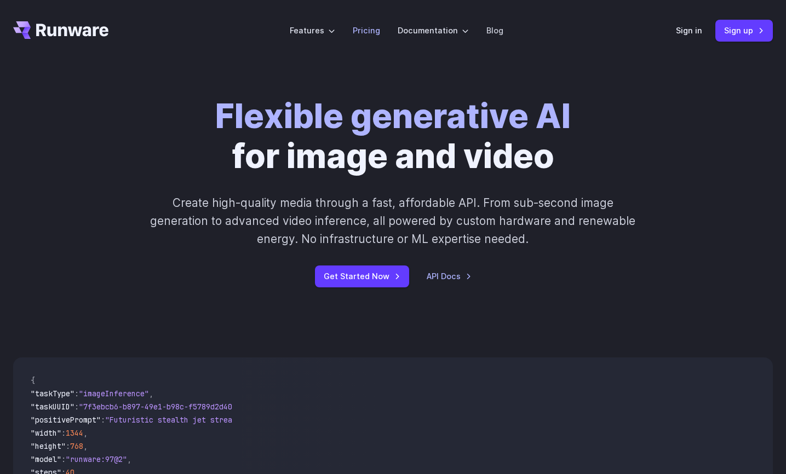
click at [370, 31] on link "Pricing" at bounding box center [366, 30] width 27 height 13
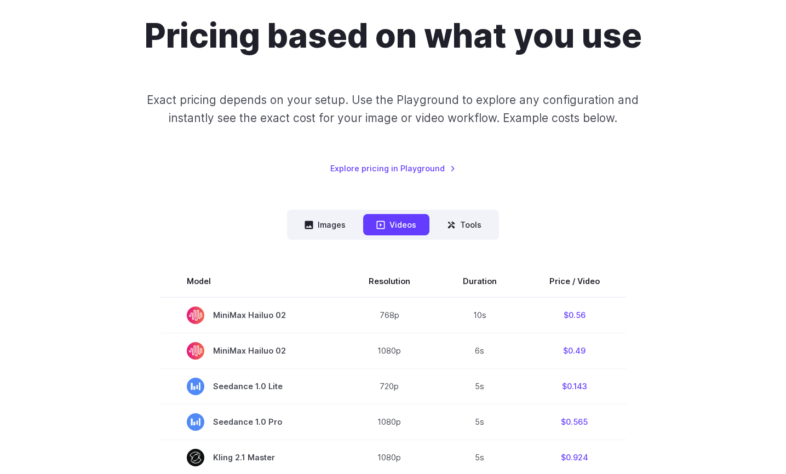
scroll to position [168, 0]
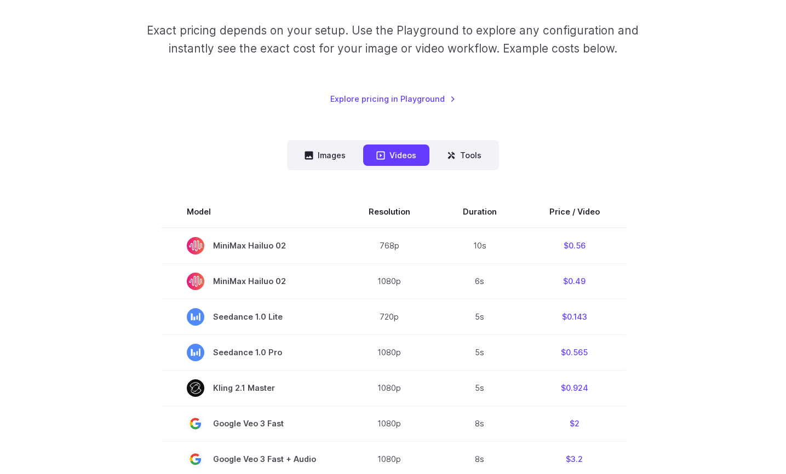
click at [318, 169] on nav "Images Videos Tools ****** ****** *****" at bounding box center [393, 155] width 212 height 30
click at [320, 154] on button "Images" at bounding box center [324, 155] width 67 height 21
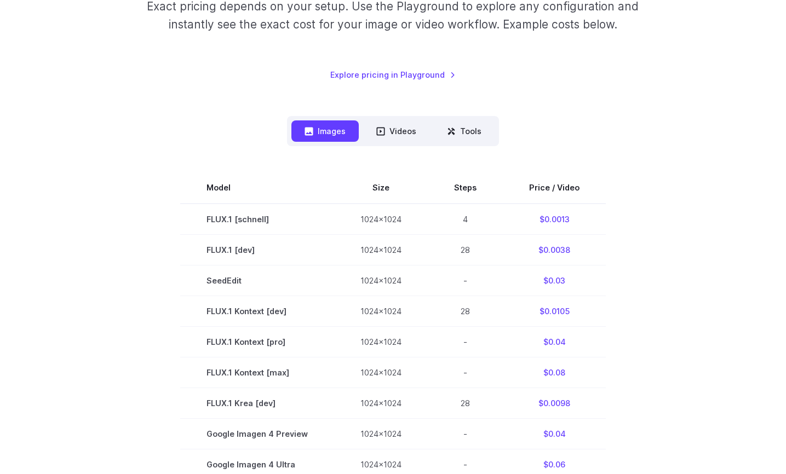
scroll to position [0, 0]
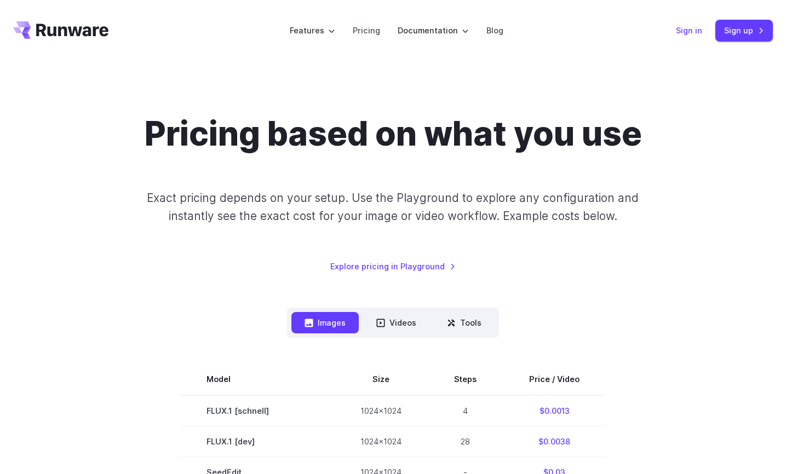
click at [688, 26] on link "Sign in" at bounding box center [689, 30] width 26 height 13
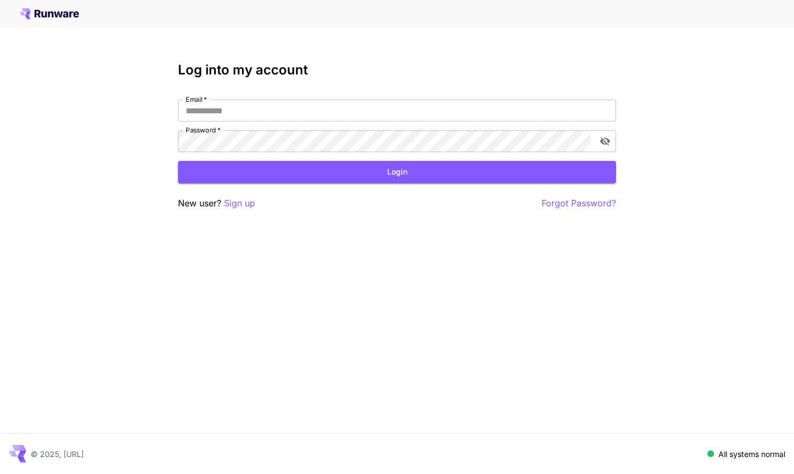
click at [424, 125] on div "Email   * Email   * Password   * Password   *" at bounding box center [397, 126] width 438 height 53
click at [424, 117] on input "Email   *" at bounding box center [397, 111] width 438 height 22
type input "**********"
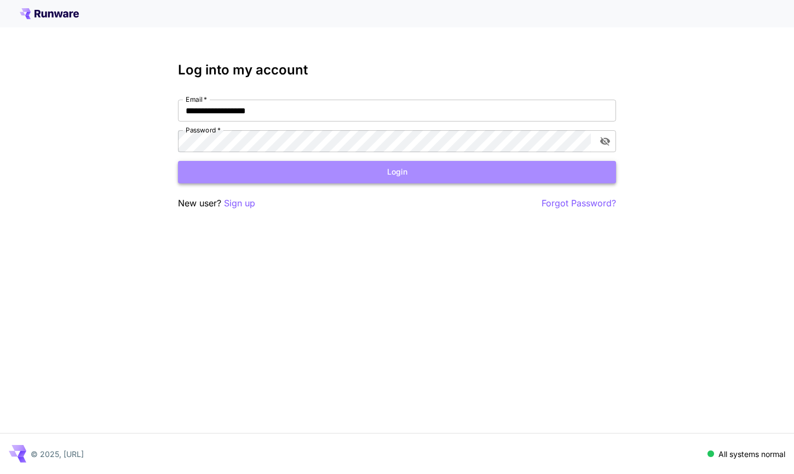
click at [410, 170] on button "Login" at bounding box center [397, 172] width 438 height 22
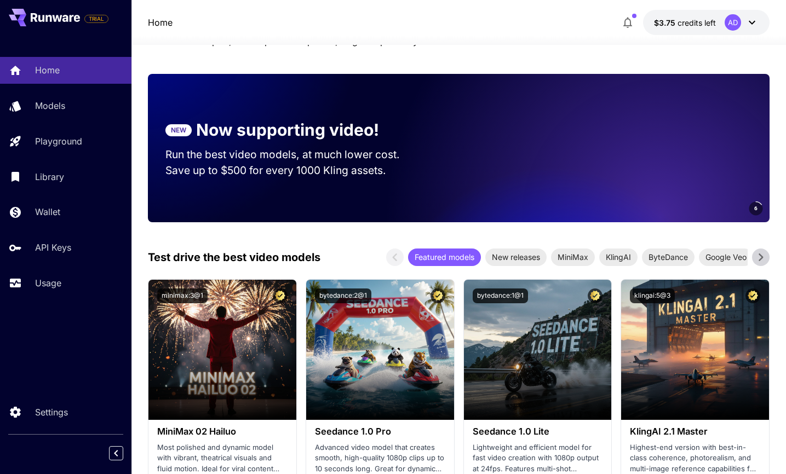
scroll to position [127, 0]
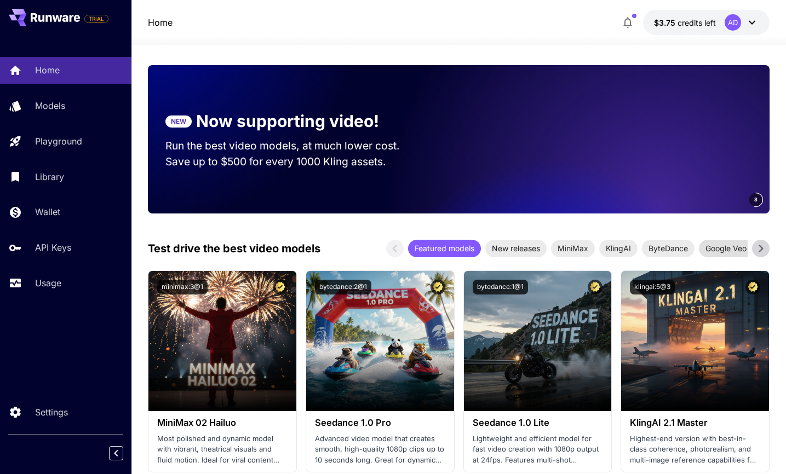
click at [736, 245] on span "Google Veo" at bounding box center [726, 249] width 54 height 12
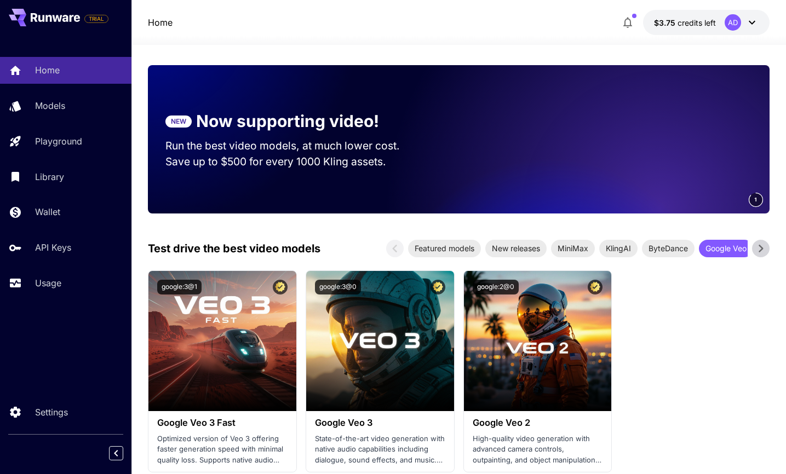
click at [756, 245] on icon at bounding box center [761, 248] width 16 height 16
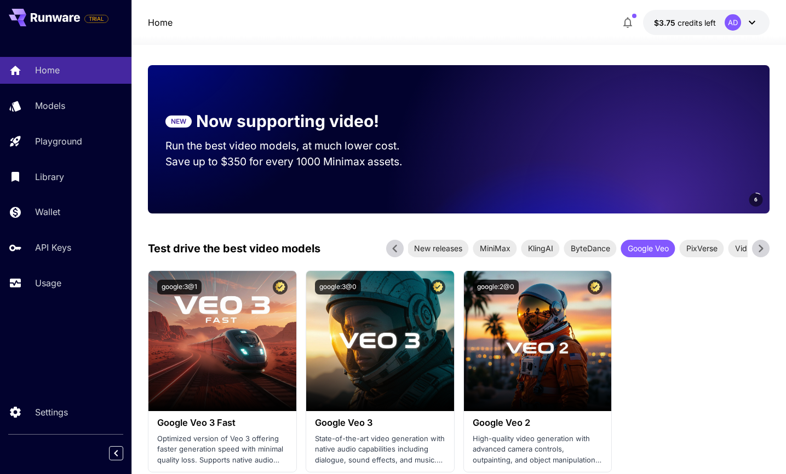
click at [756, 245] on icon at bounding box center [761, 248] width 16 height 16
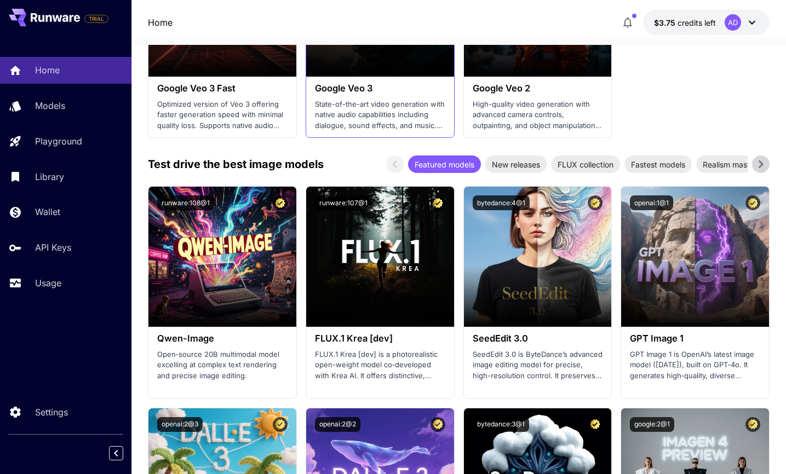
scroll to position [474, 0]
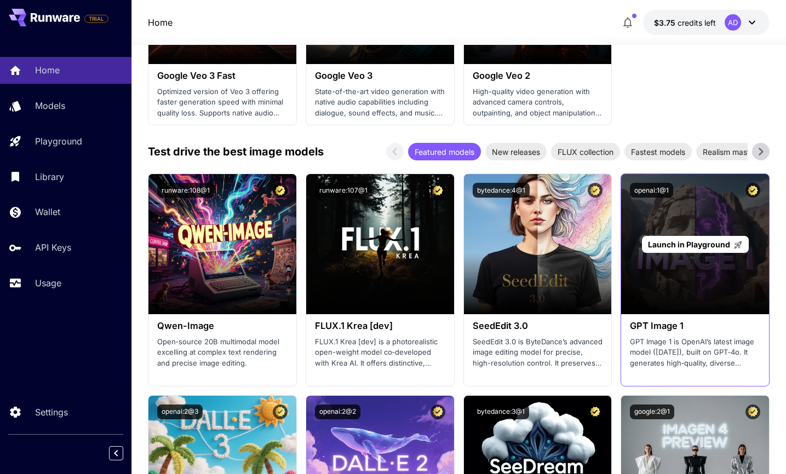
click at [714, 246] on span "Launch in Playground" at bounding box center [689, 244] width 82 height 9
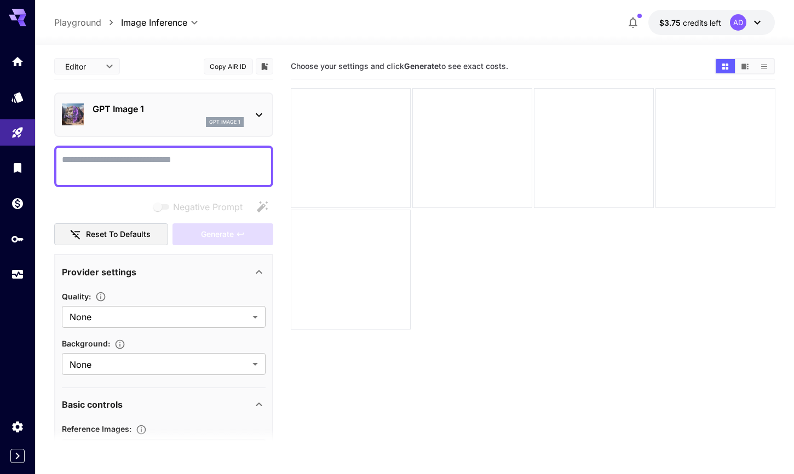
click at [101, 67] on body "**********" at bounding box center [397, 280] width 794 height 561
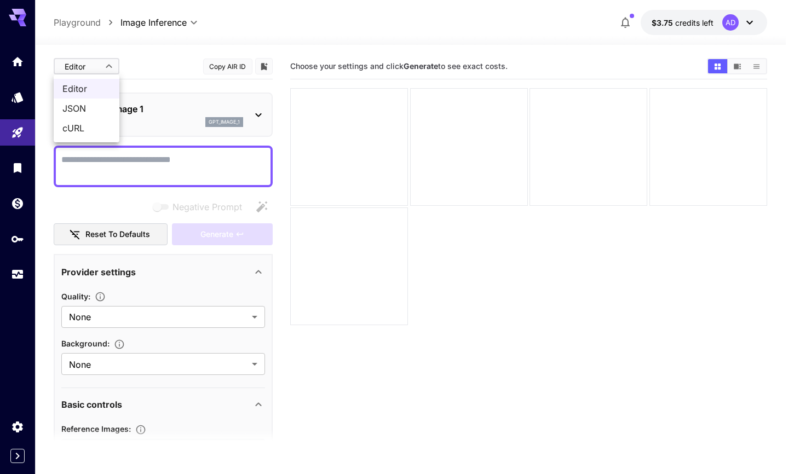
click at [101, 66] on div at bounding box center [397, 237] width 794 height 474
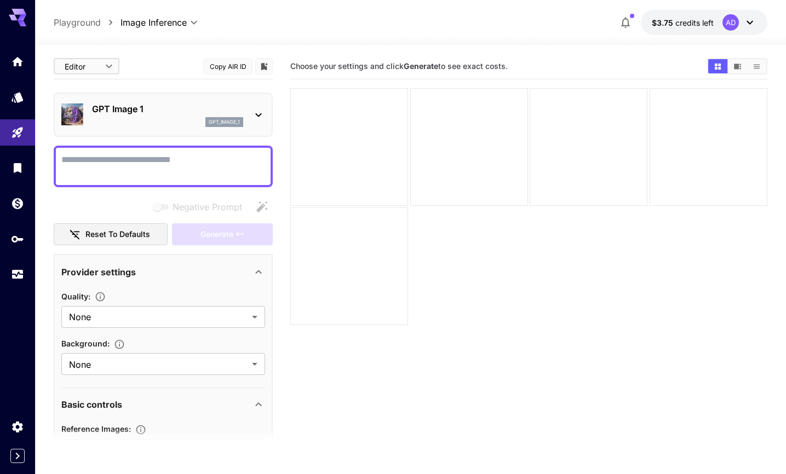
click at [177, 157] on textarea "Negative Prompt" at bounding box center [163, 166] width 204 height 26
paste textarea "**********"
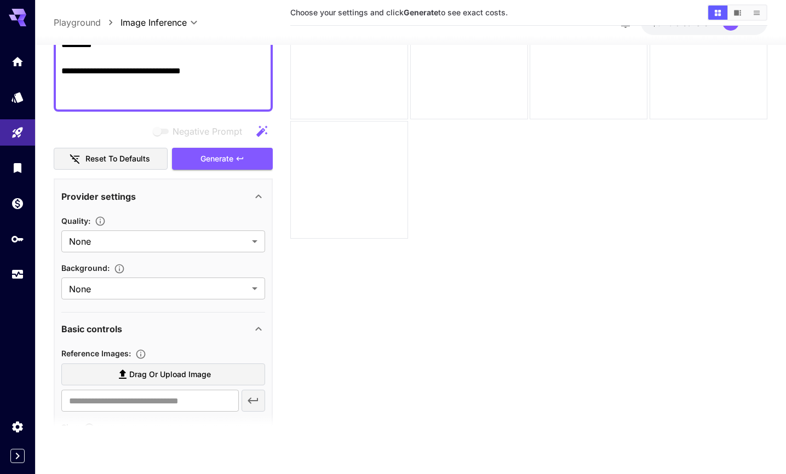
scroll to position [296, 0]
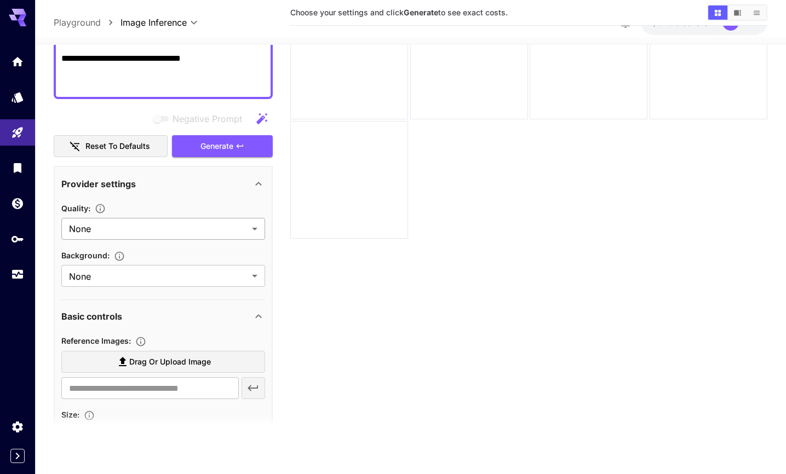
type textarea "**********"
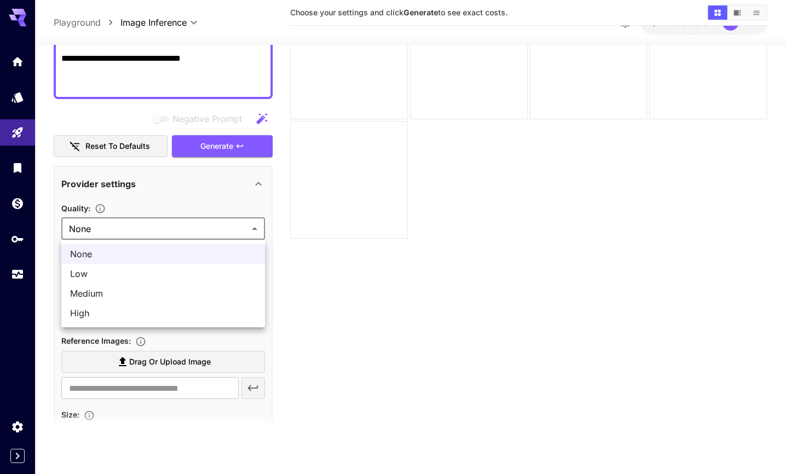
click at [138, 227] on body "**********" at bounding box center [397, 193] width 794 height 561
click at [152, 289] on span "Medium" at bounding box center [163, 293] width 186 height 13
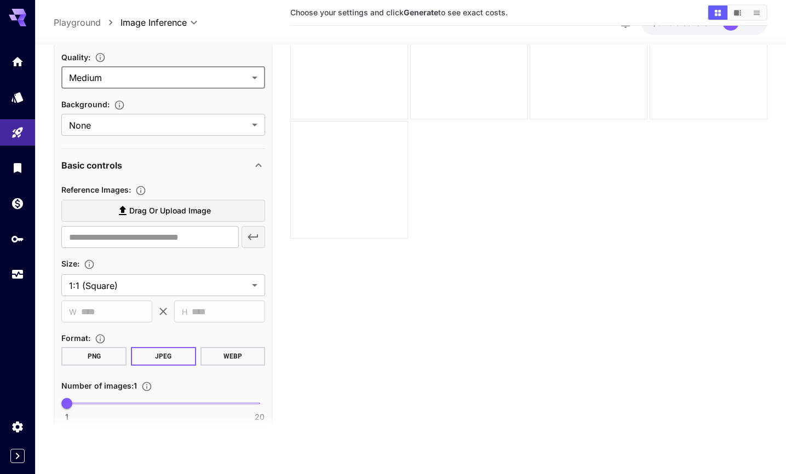
scroll to position [489, 0]
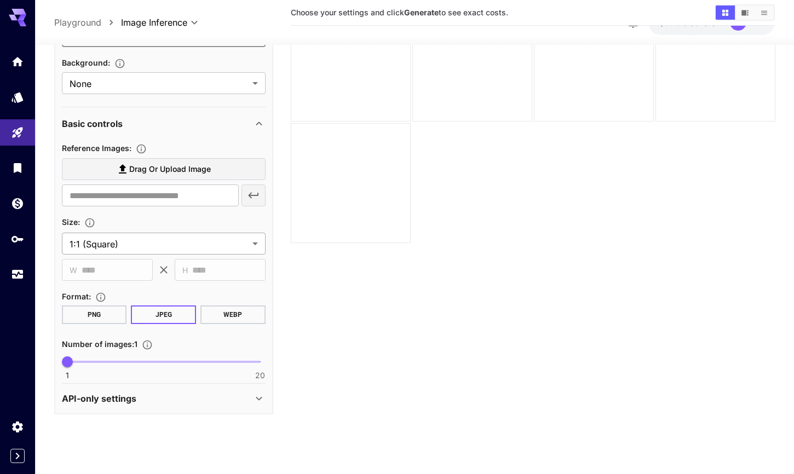
click at [152, 249] on body "**********" at bounding box center [397, 193] width 794 height 561
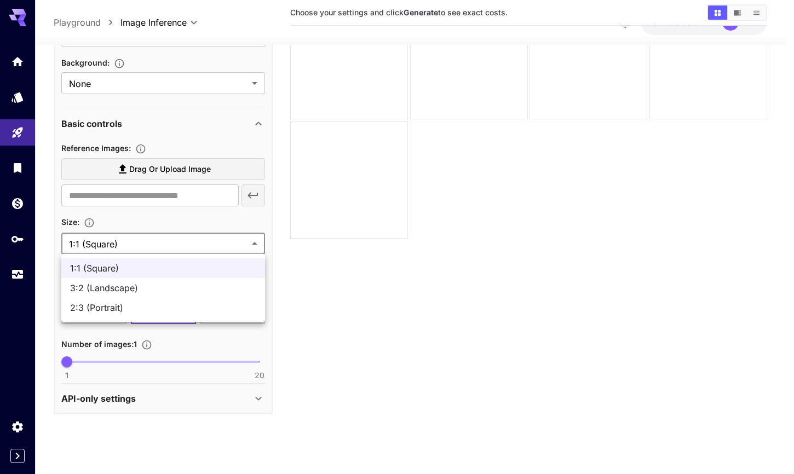
click at [153, 213] on div at bounding box center [397, 237] width 794 height 474
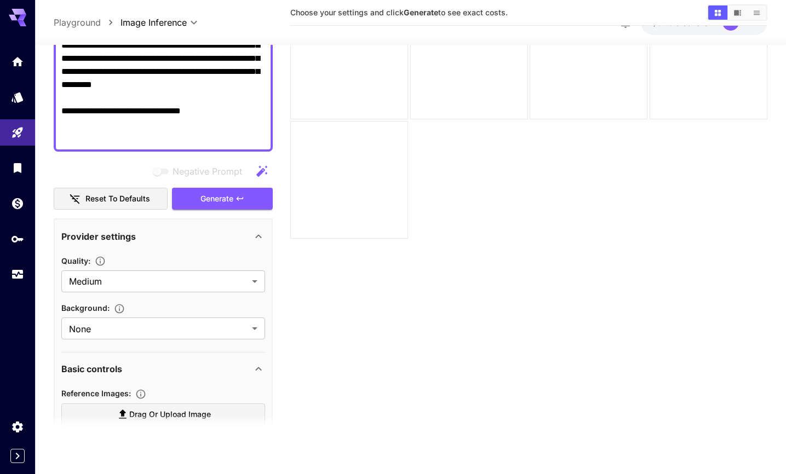
scroll to position [238, 0]
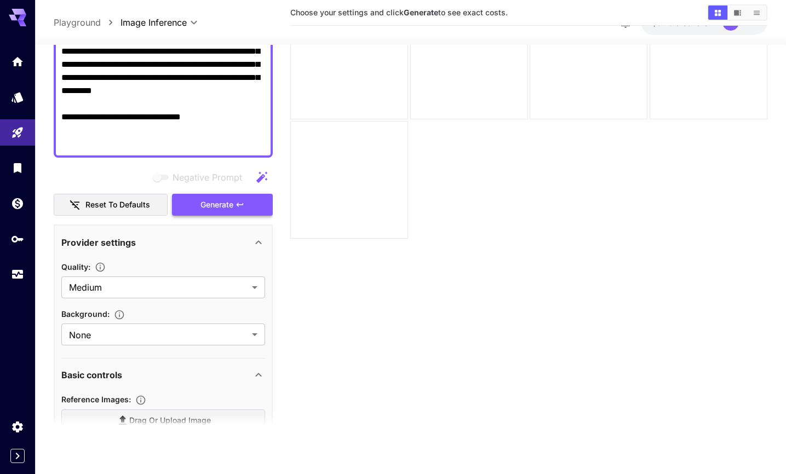
click at [209, 209] on span "Generate" at bounding box center [216, 205] width 33 height 14
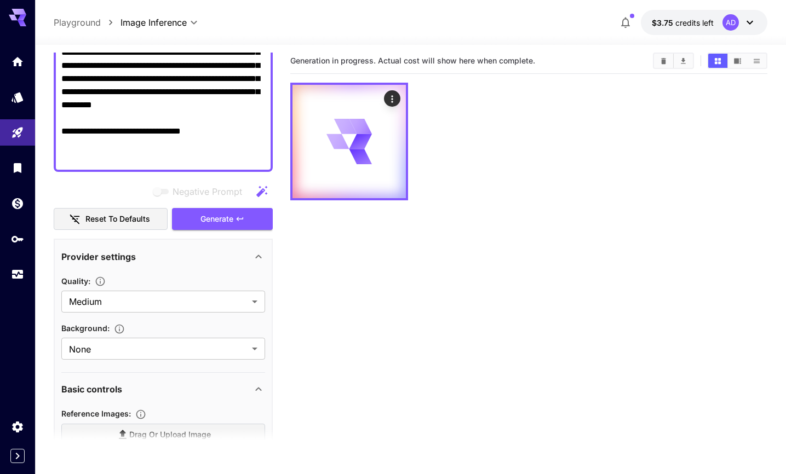
scroll to position [0, 0]
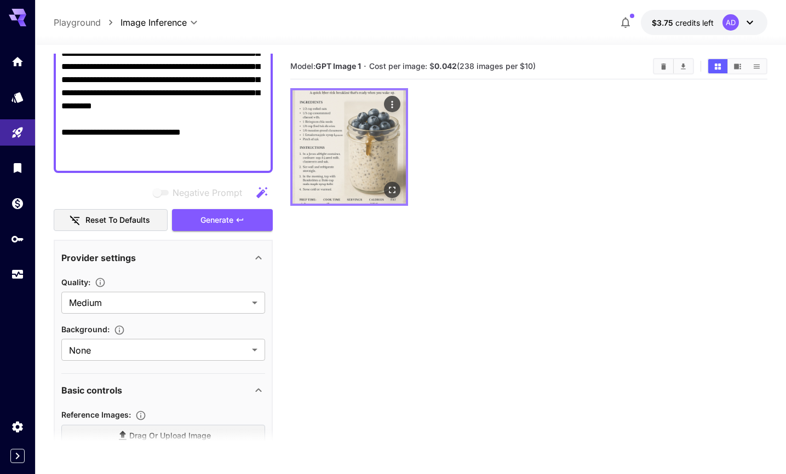
click at [321, 152] on img at bounding box center [348, 146] width 113 height 113
click at [391, 190] on icon "Open in fullscreen" at bounding box center [392, 190] width 11 height 11
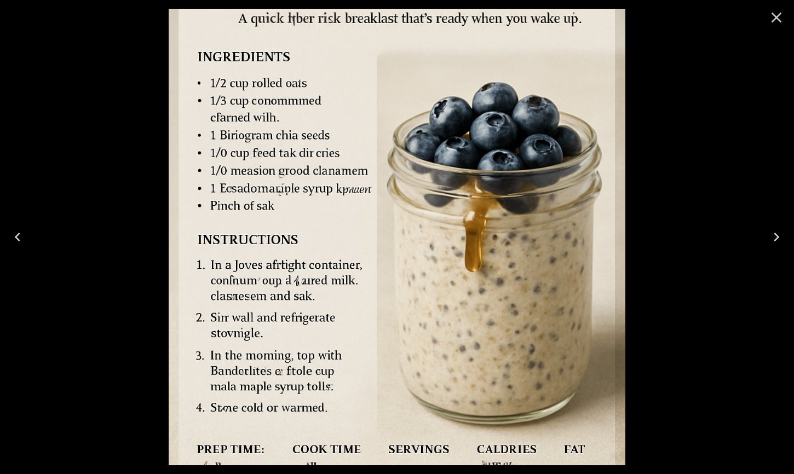
click at [779, 18] on icon "Close" at bounding box center [777, 18] width 18 height 18
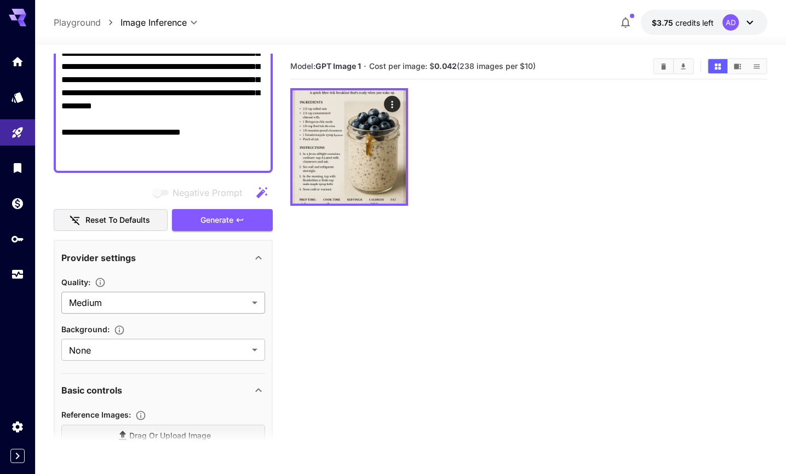
click at [188, 302] on body "**********" at bounding box center [393, 280] width 786 height 561
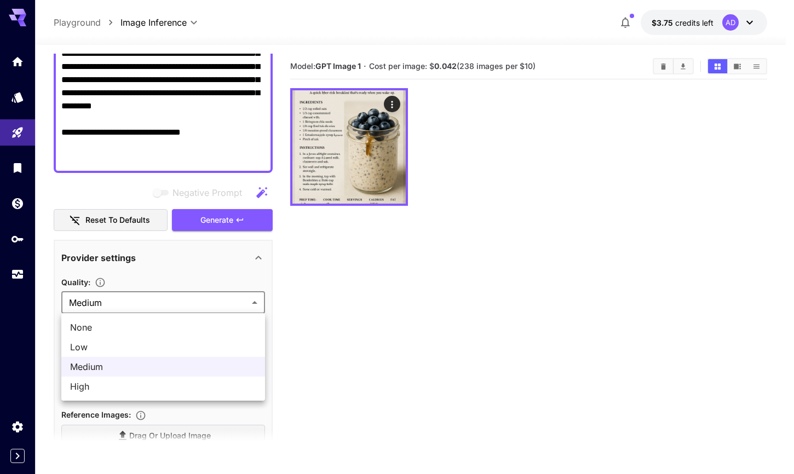
click at [155, 389] on span "High" at bounding box center [163, 386] width 186 height 13
type input "****"
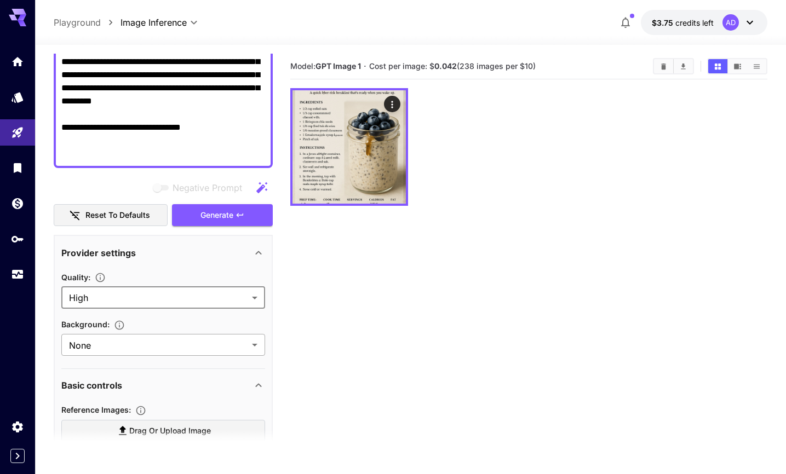
scroll to position [251, 0]
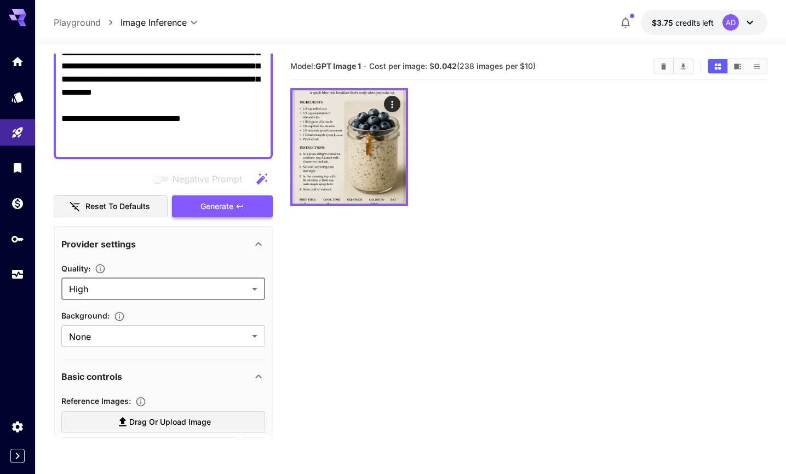
click at [208, 206] on span "Generate" at bounding box center [216, 207] width 33 height 14
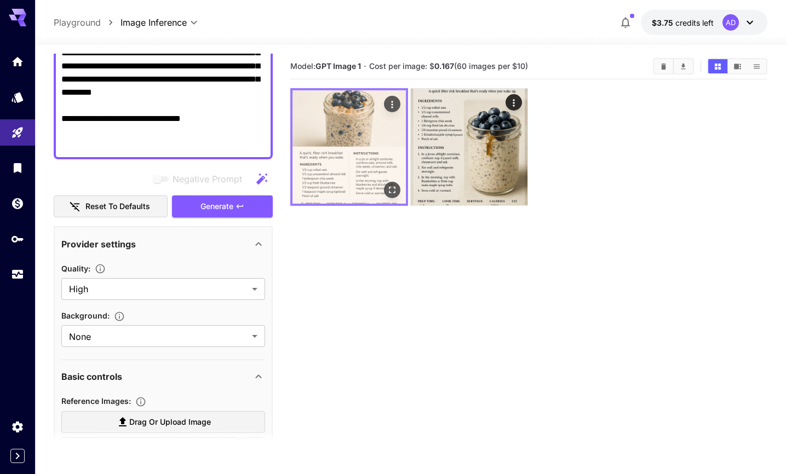
click at [319, 156] on img at bounding box center [348, 146] width 113 height 113
click at [389, 192] on icon "Open in fullscreen" at bounding box center [392, 190] width 11 height 11
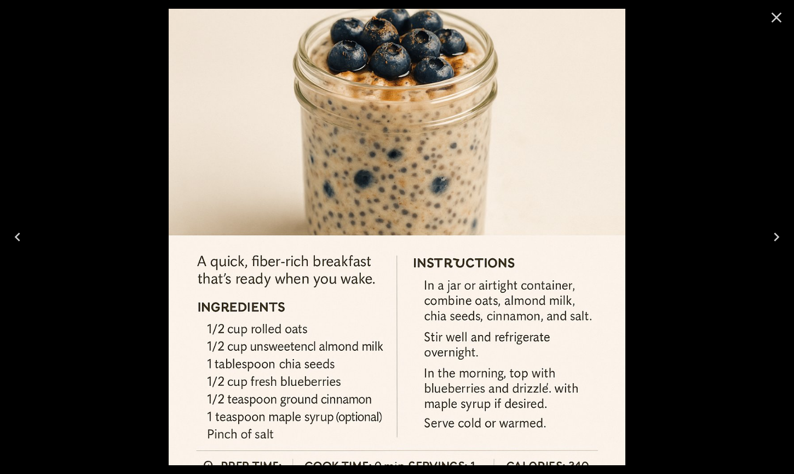
click at [778, 12] on icon "Close" at bounding box center [777, 18] width 18 height 18
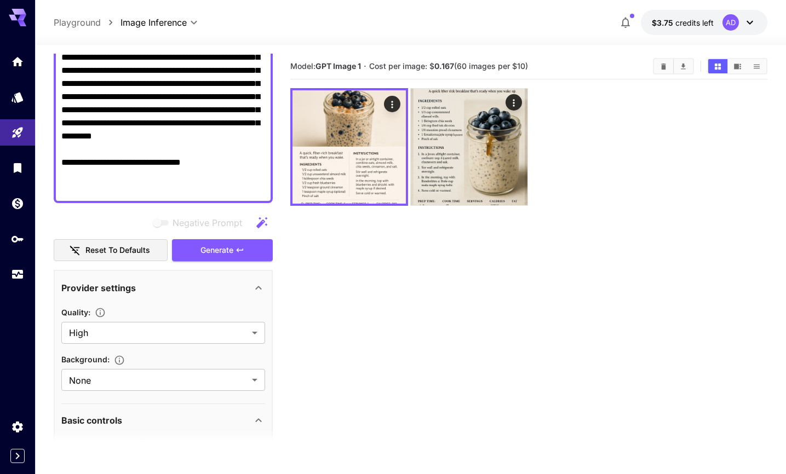
scroll to position [52, 0]
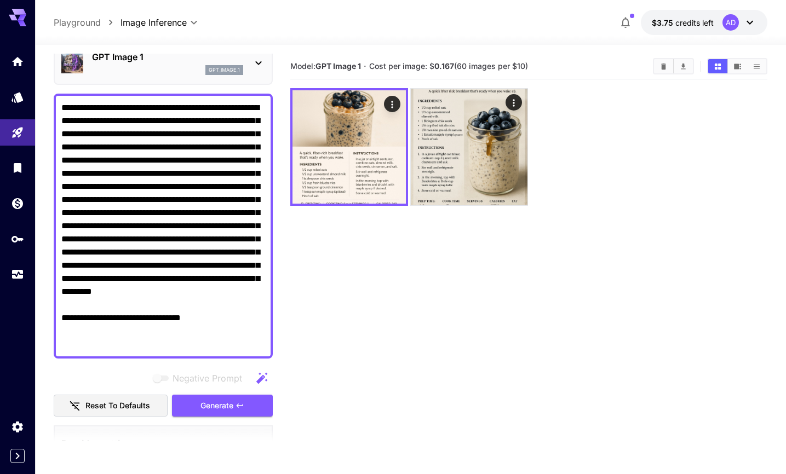
click at [128, 190] on textarea "**********" at bounding box center [163, 226] width 204 height 250
click at [258, 66] on icon at bounding box center [258, 62] width 13 height 13
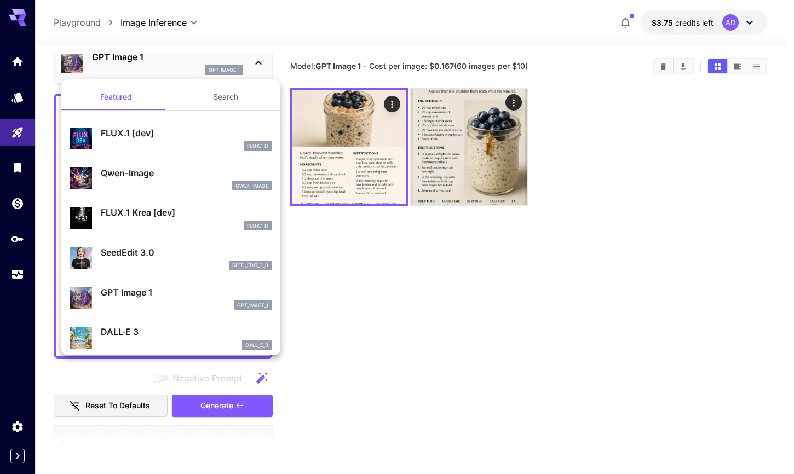
click at [190, 181] on div "qwen_image" at bounding box center [186, 186] width 171 height 10
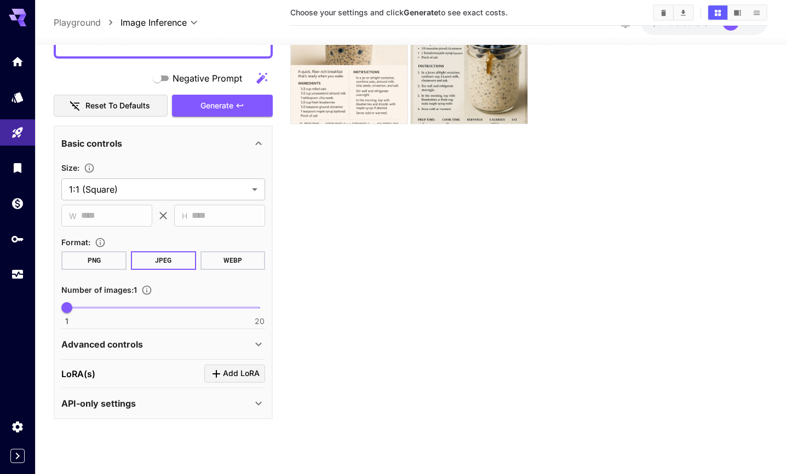
scroll to position [87, 0]
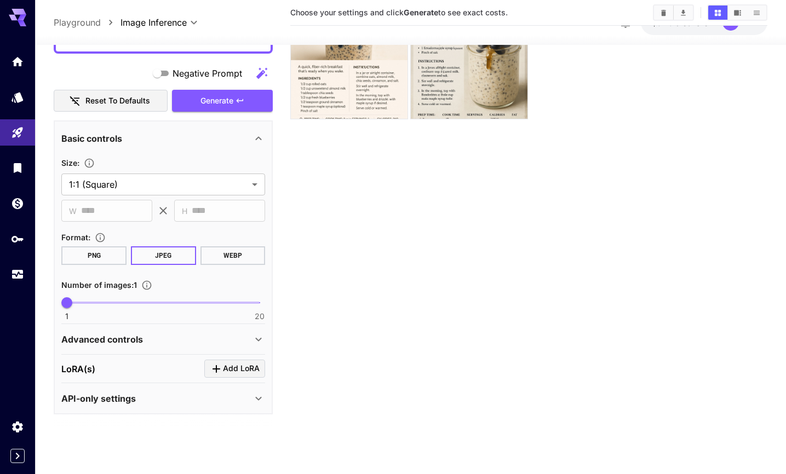
click at [199, 345] on div "Advanced controls" at bounding box center [156, 338] width 191 height 13
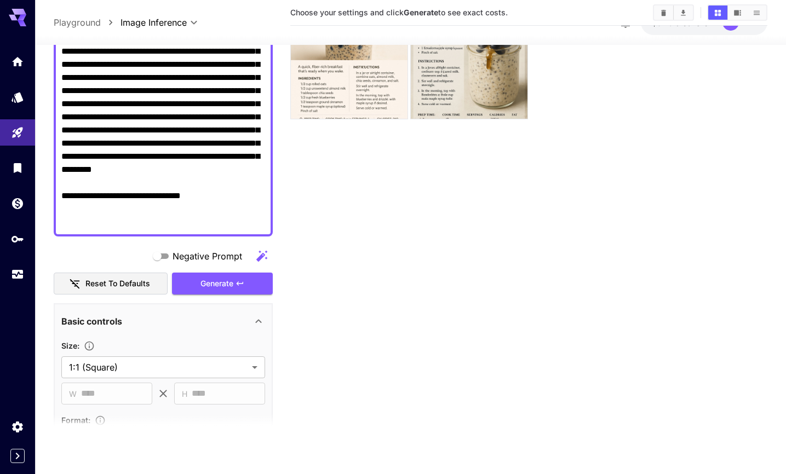
scroll to position [154, 0]
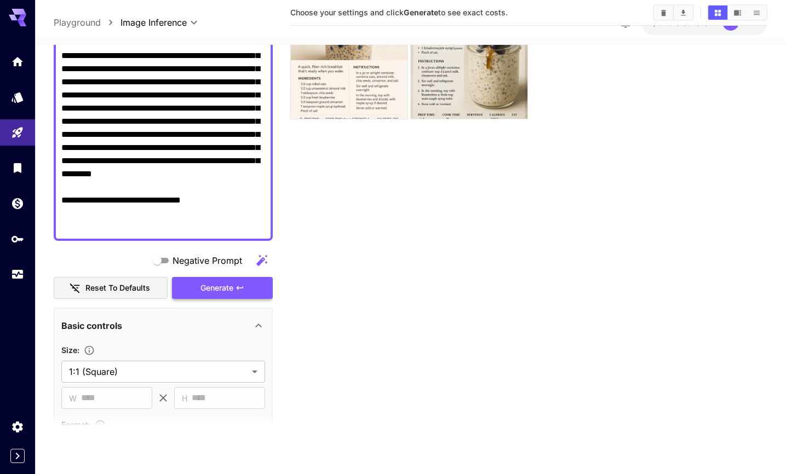
click at [218, 291] on span "Generate" at bounding box center [216, 289] width 33 height 14
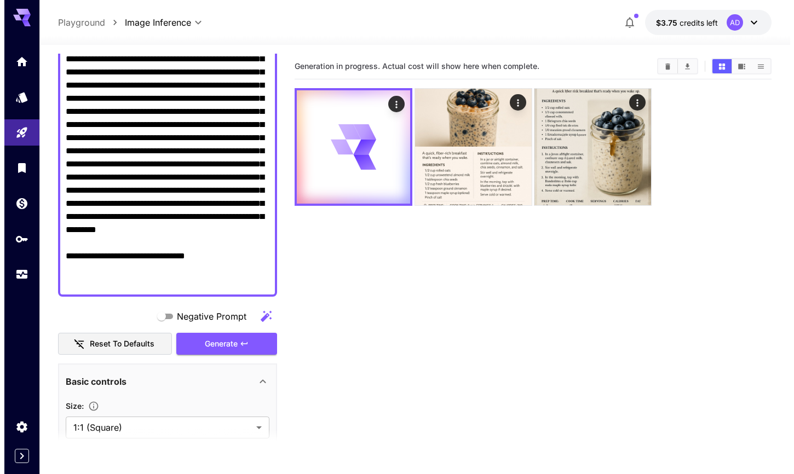
scroll to position [0, 0]
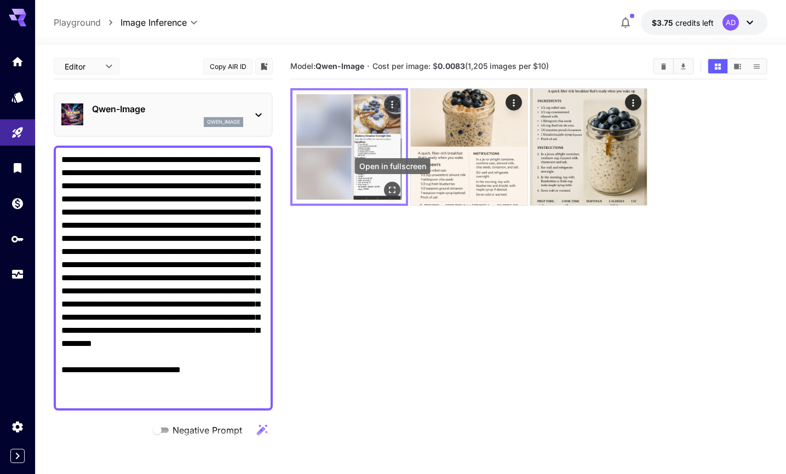
click at [398, 191] on button "Open in fullscreen" at bounding box center [393, 190] width 16 height 16
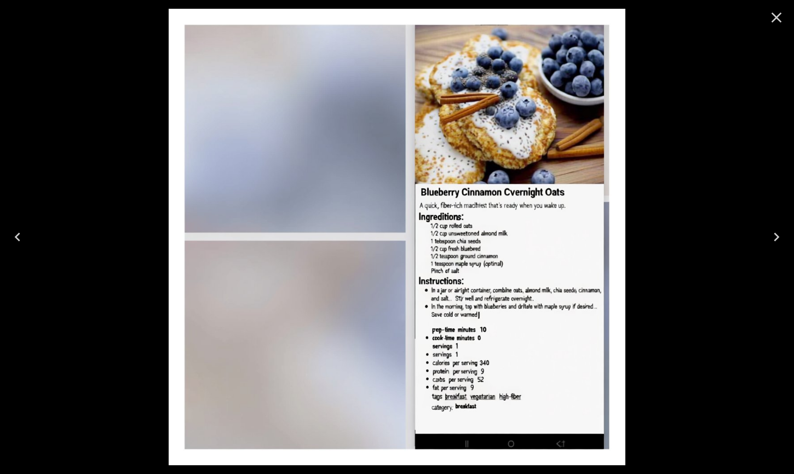
click at [775, 17] on icon "Close" at bounding box center [777, 18] width 18 height 18
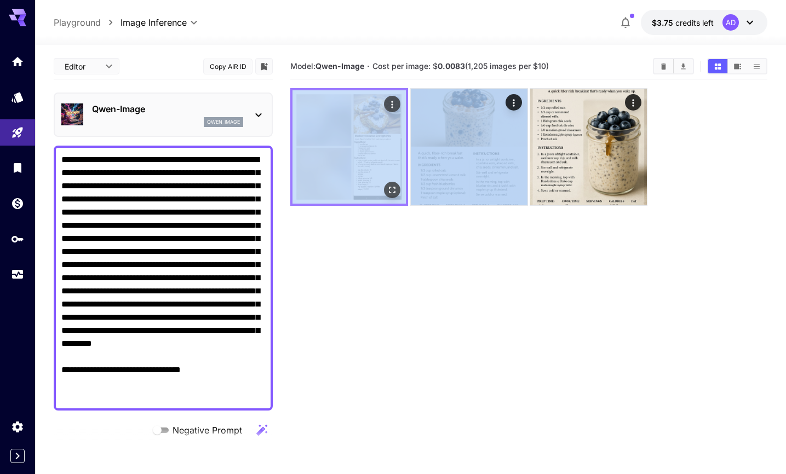
click at [346, 142] on img at bounding box center [348, 146] width 113 height 113
click at [357, 129] on img at bounding box center [348, 146] width 113 height 113
click at [392, 188] on icon "Open in fullscreen" at bounding box center [392, 190] width 11 height 11
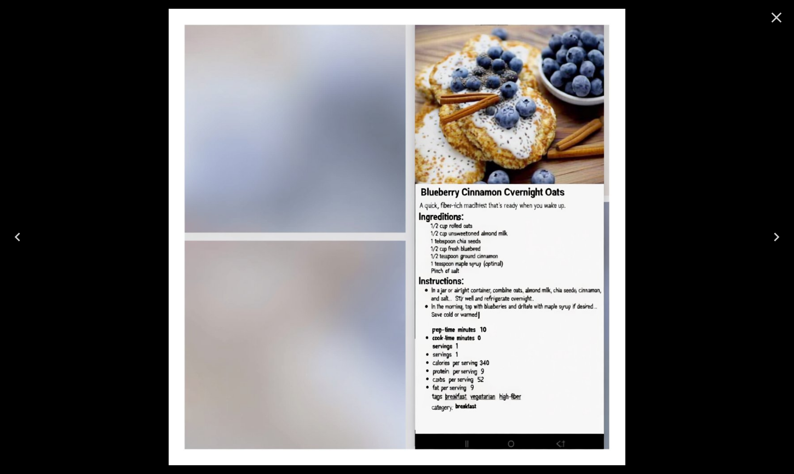
click at [777, 13] on icon "Close" at bounding box center [777, 18] width 18 height 18
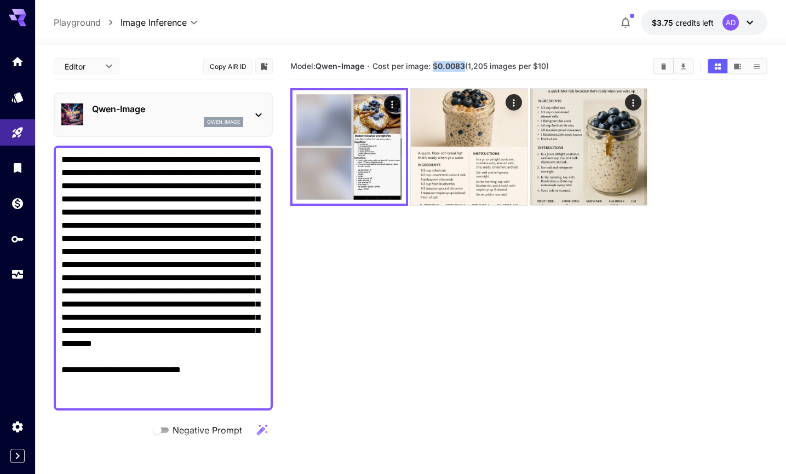
drag, startPoint x: 434, startPoint y: 66, endPoint x: 466, endPoint y: 65, distance: 31.8
click at [466, 65] on span "Cost per image: $ 0.0083 (1,205 images per $10)" at bounding box center [460, 65] width 176 height 9
copy span "$ 0.0083"
click at [158, 117] on div "Qwen-Image qwen_image" at bounding box center [167, 114] width 151 height 25
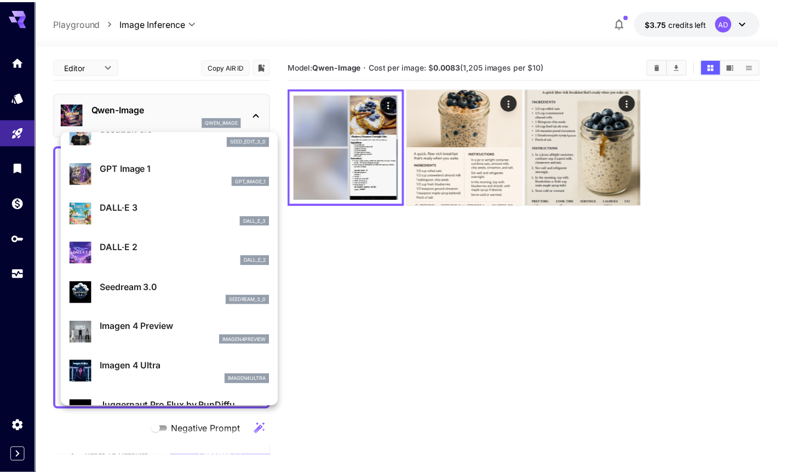
scroll to position [200, 0]
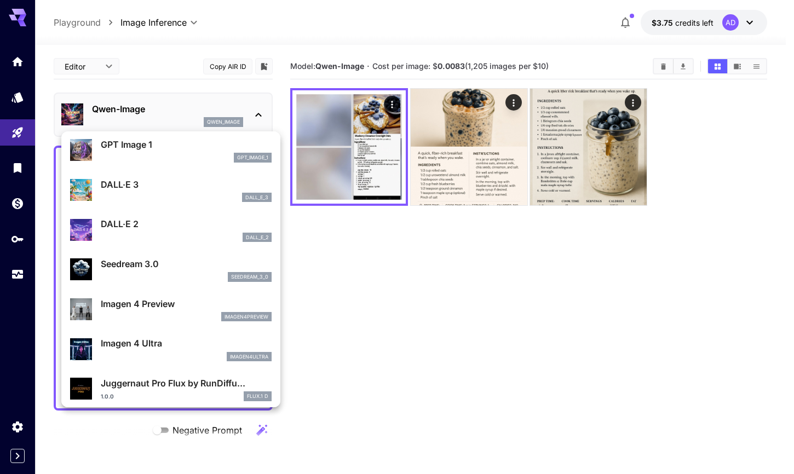
click at [396, 370] on div at bounding box center [397, 237] width 794 height 474
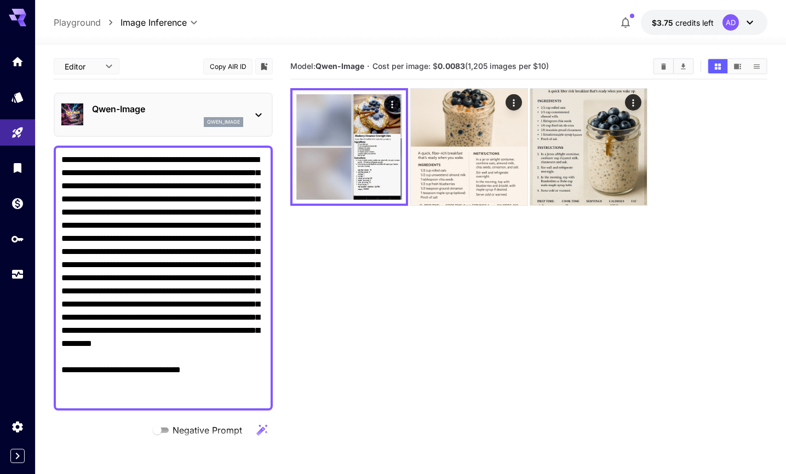
click at [167, 123] on div "qwen_image" at bounding box center [167, 122] width 151 height 10
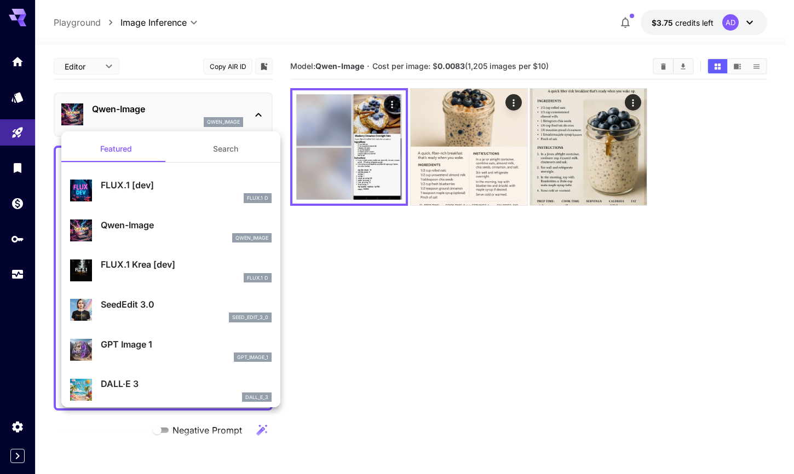
click at [155, 268] on p "FLUX.1 Krea [dev]" at bounding box center [186, 264] width 171 height 13
type input "**"
type input "***"
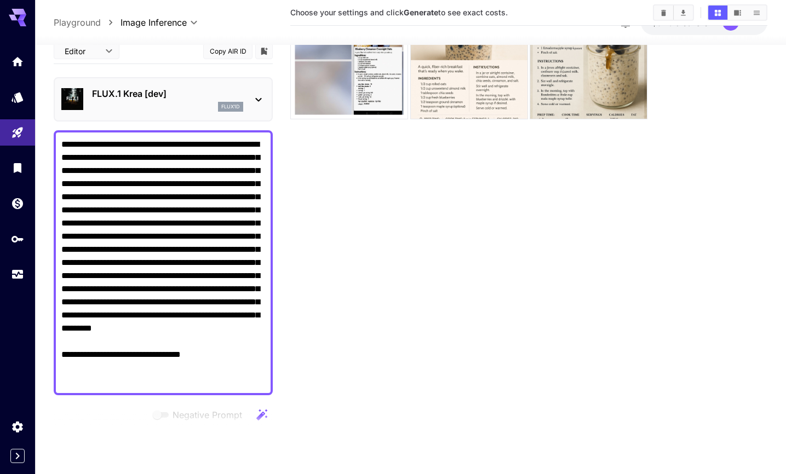
scroll to position [211, 0]
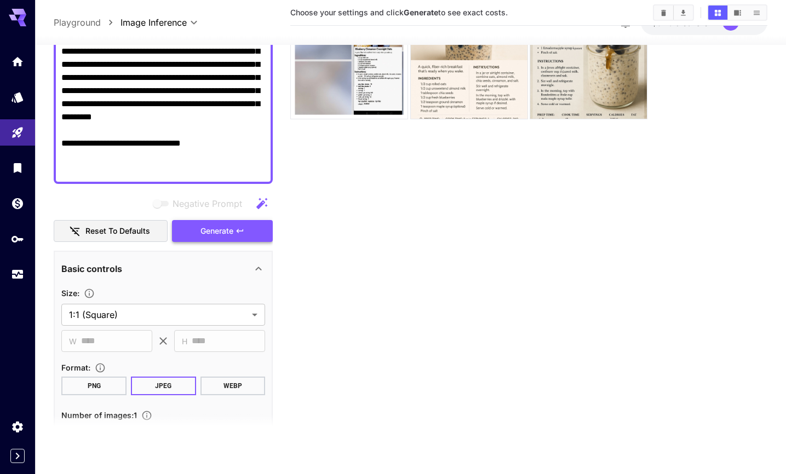
click at [224, 232] on span "Generate" at bounding box center [216, 232] width 33 height 14
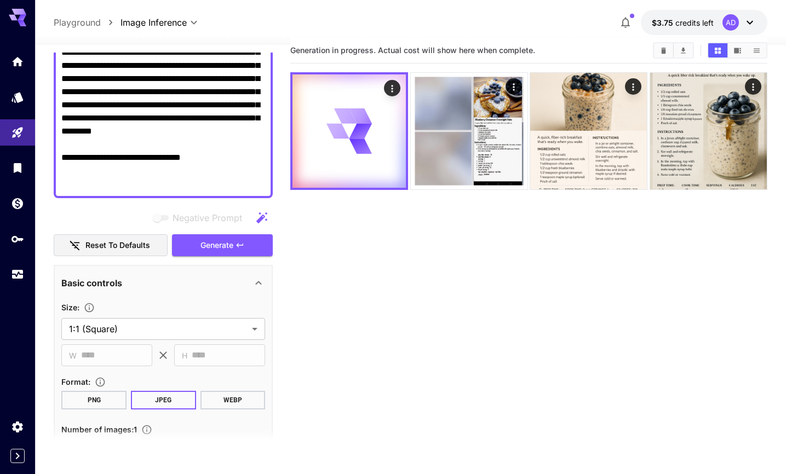
scroll to position [0, 0]
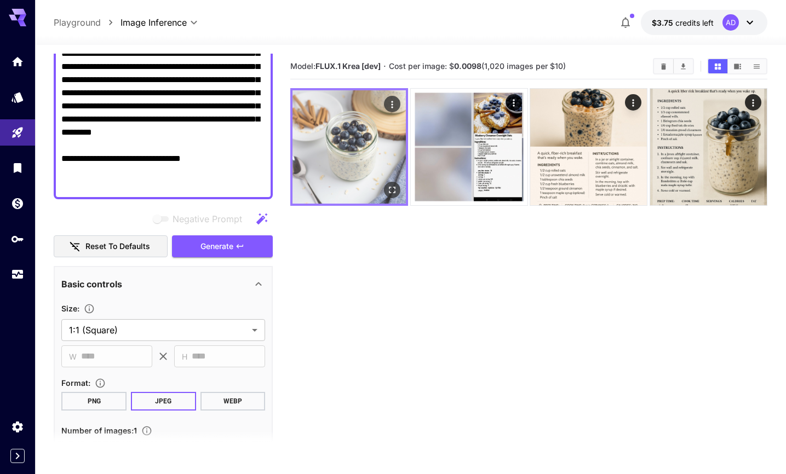
click at [364, 157] on img at bounding box center [348, 146] width 113 height 113
click at [391, 193] on icon "Open in fullscreen" at bounding box center [392, 190] width 11 height 11
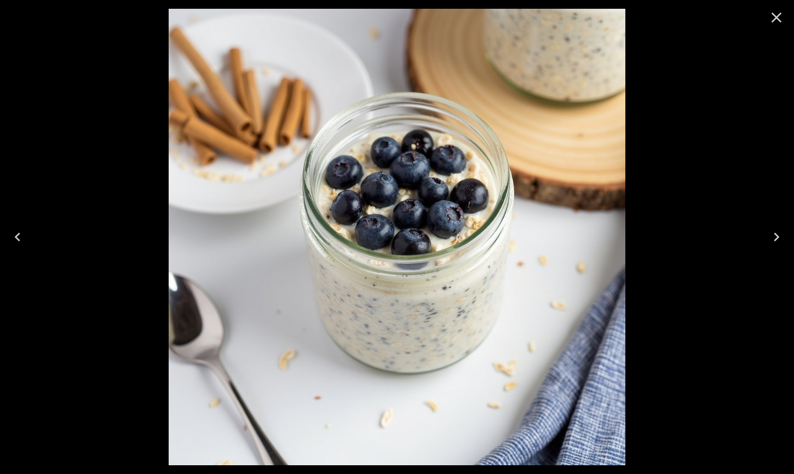
click at [776, 14] on icon "Close" at bounding box center [777, 18] width 18 height 18
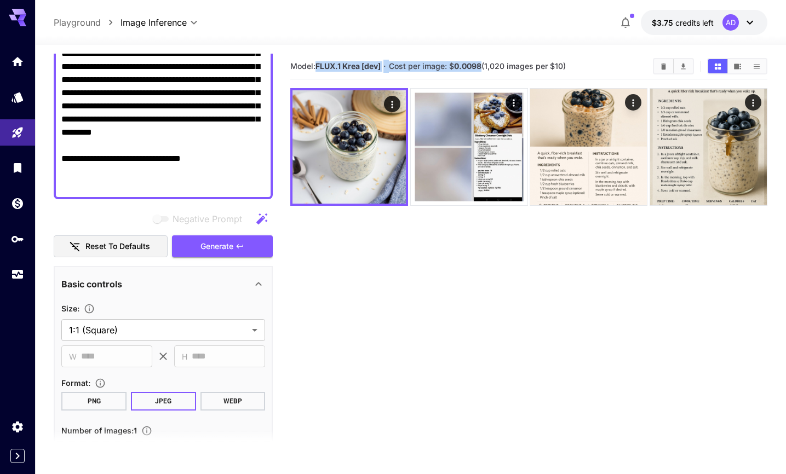
drag, startPoint x: 318, startPoint y: 65, endPoint x: 484, endPoint y: 65, distance: 166.0
click at [484, 65] on section "Model: FLUX.1 Krea [dev] · Cost per image: $ 0.0098 (1,020 images per $10)" at bounding box center [467, 66] width 354 height 13
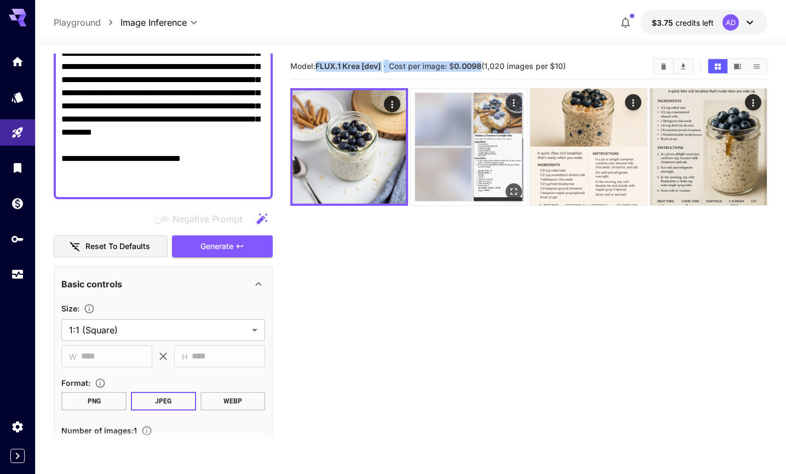
copy section "FLUX.1 Krea [dev] · Cost per image: $ 0.0098"
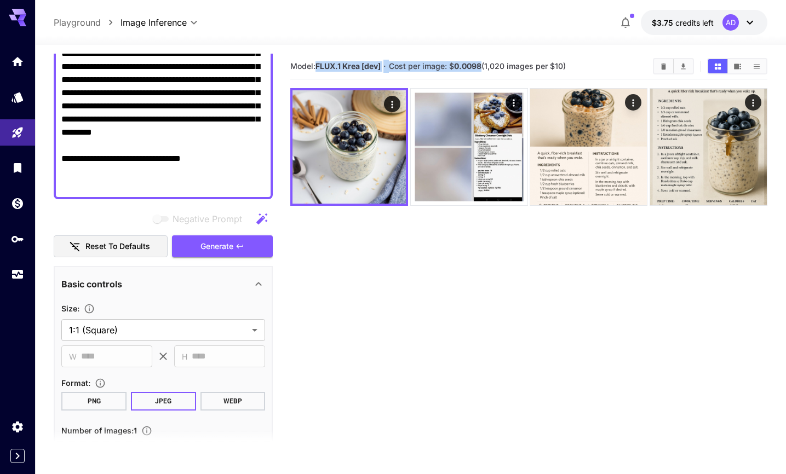
click at [567, 57] on div "Model: FLUX.1 Krea [dev] · Cost per image: $ 0.0098 (1,020 images per $10)" at bounding box center [528, 67] width 477 height 26
drag, startPoint x: 573, startPoint y: 64, endPoint x: 286, endPoint y: 68, distance: 287.6
click at [286, 68] on main "**********" at bounding box center [410, 295] width 713 height 483
copy section "Model: FLUX.1 Krea [dev] · Cost per image: $ 0.0098 (1,020 images per $10)"
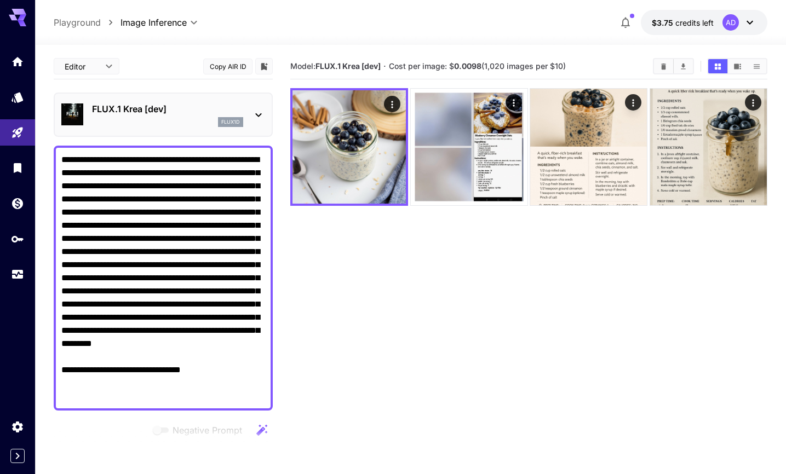
click at [148, 112] on p "FLUX.1 Krea [dev]" at bounding box center [167, 108] width 151 height 13
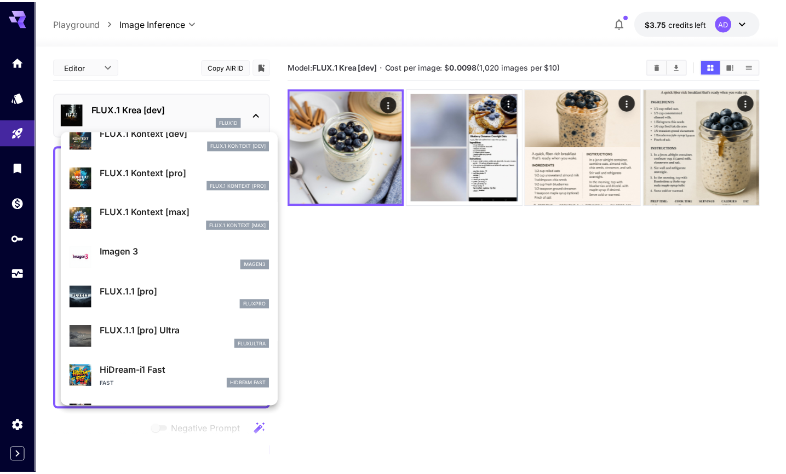
scroll to position [418, 0]
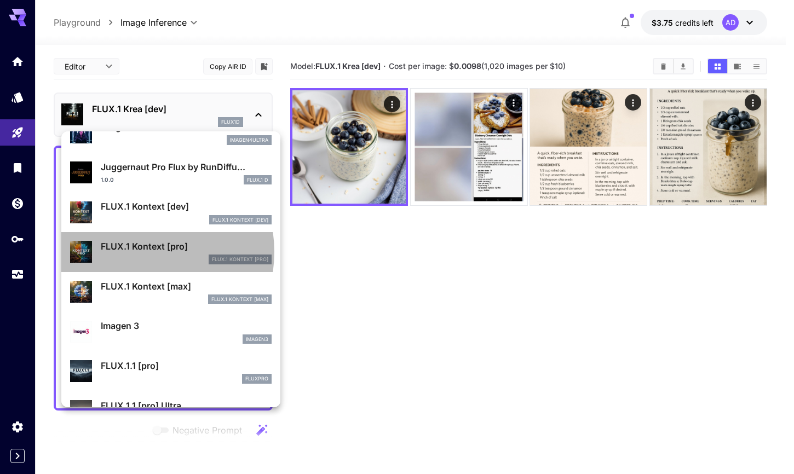
click at [137, 252] on p "FLUX.1 Kontext [pro]" at bounding box center [186, 246] width 171 height 13
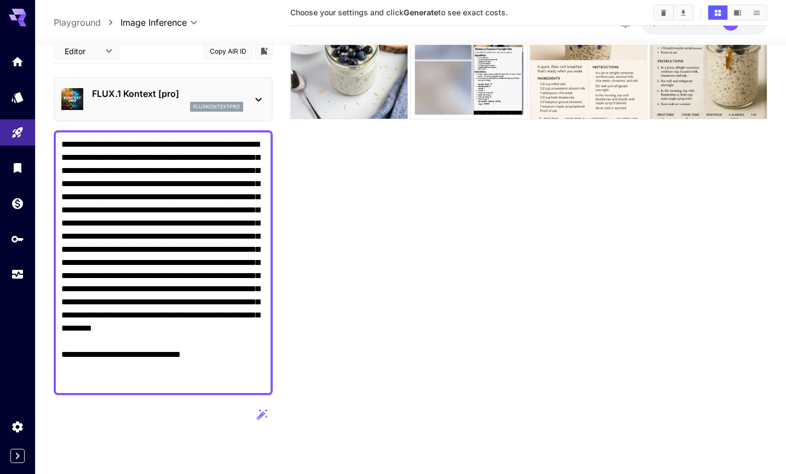
click at [148, 91] on p "FLUX.1 Kontext [pro]" at bounding box center [167, 93] width 151 height 13
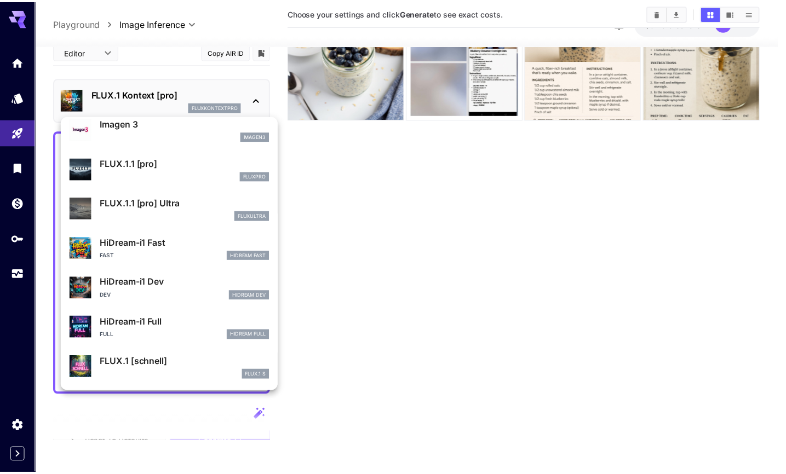
scroll to position [606, 0]
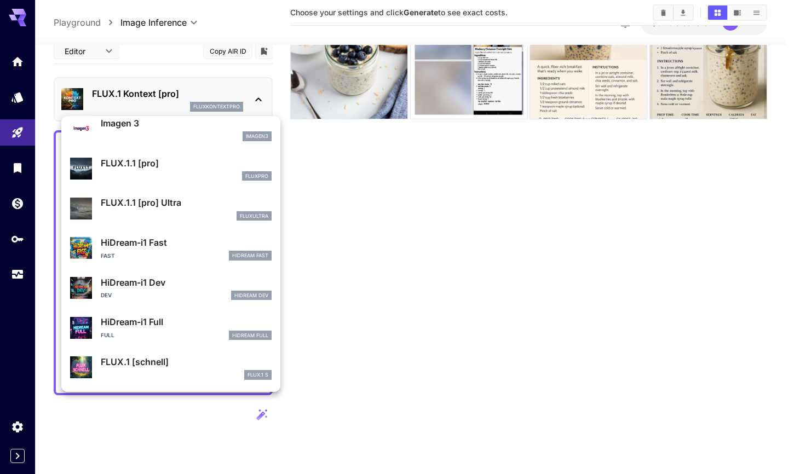
click at [170, 373] on div "FLUX.1 S" at bounding box center [186, 375] width 171 height 10
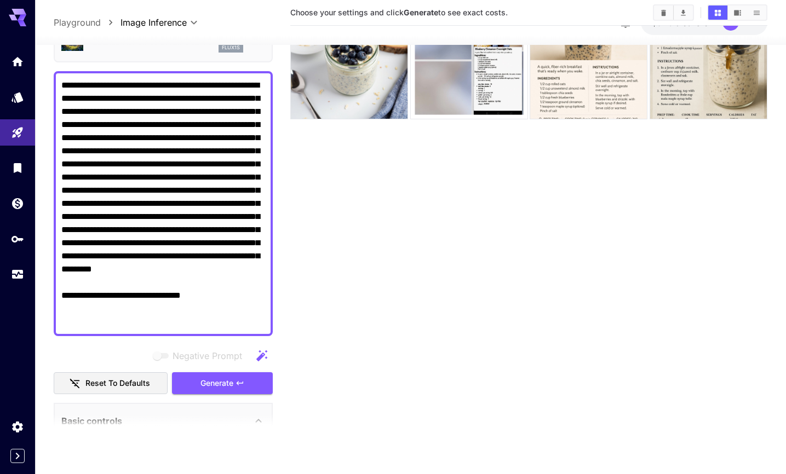
scroll to position [64, 0]
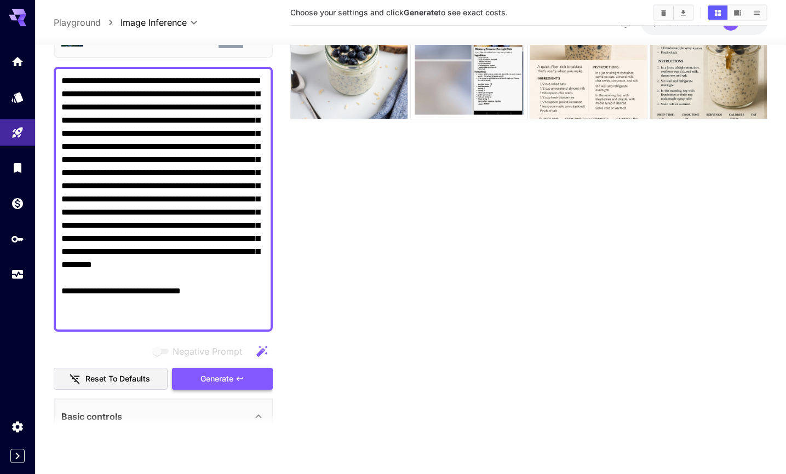
click at [225, 380] on span "Generate" at bounding box center [216, 379] width 33 height 14
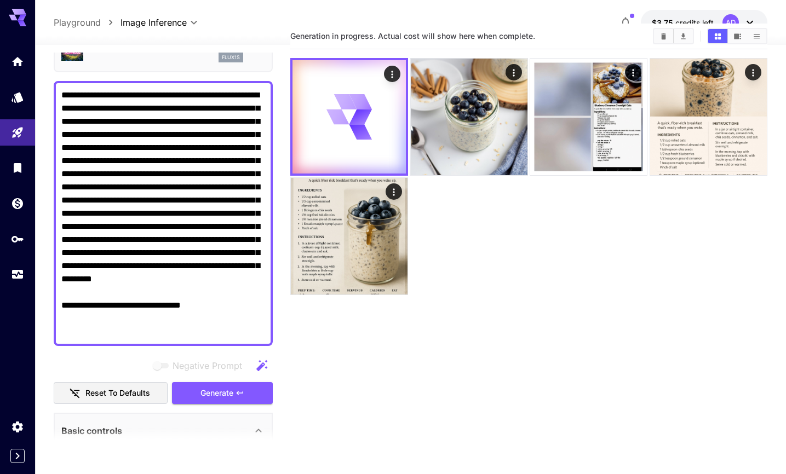
scroll to position [0, 0]
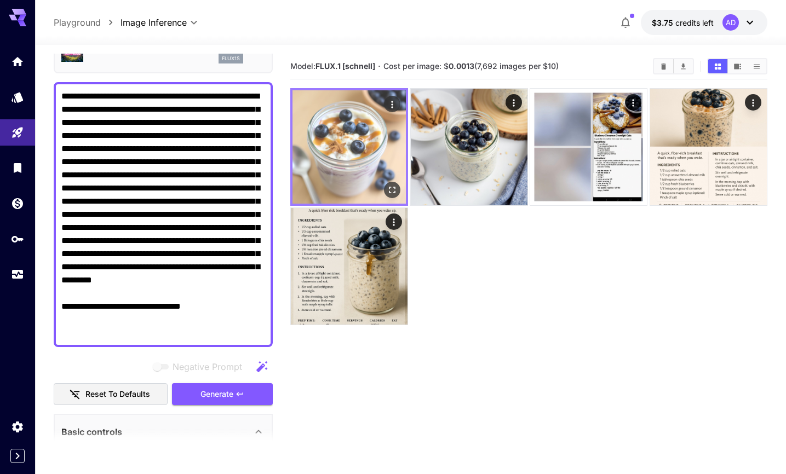
click at [338, 173] on img at bounding box center [348, 146] width 113 height 113
click at [355, 176] on img at bounding box center [348, 146] width 113 height 113
click at [392, 192] on icon "Open in fullscreen" at bounding box center [392, 190] width 11 height 11
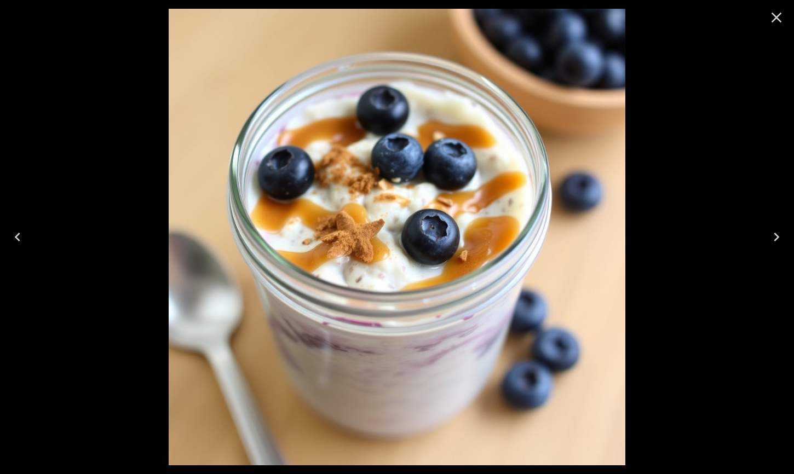
click at [779, 19] on icon "Close" at bounding box center [777, 18] width 10 height 10
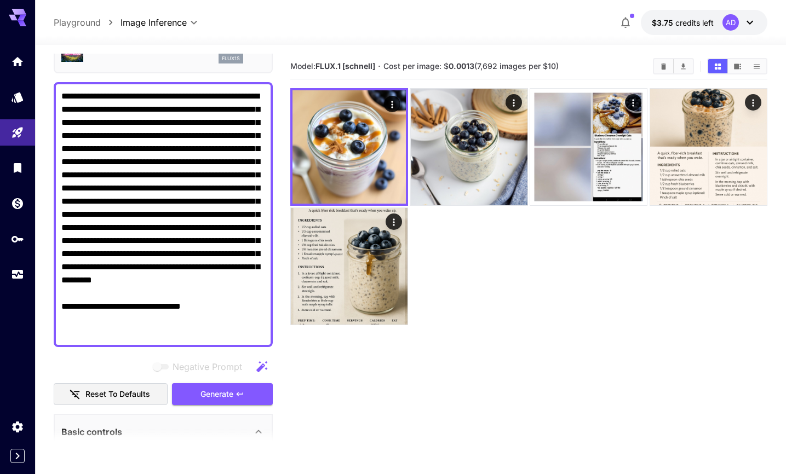
drag, startPoint x: 569, startPoint y: 66, endPoint x: 291, endPoint y: 67, distance: 277.7
click at [291, 67] on section "Model: FLUX.1 [[PERSON_NAME]] · Cost per image: $ 0.0013 (7,692 images per $10)" at bounding box center [467, 66] width 354 height 13
copy section "Model: FLUX.1 [[PERSON_NAME]] · Cost per image: $ 0.0013 (7,692 images per $10)"
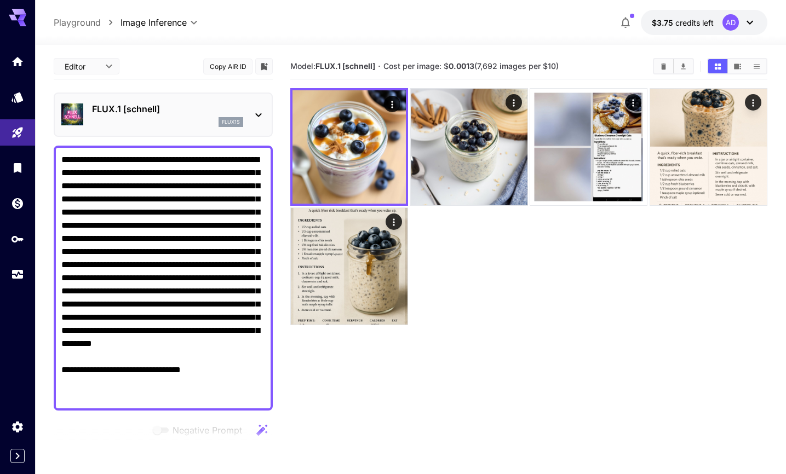
click at [124, 107] on p "FLUX.1 [schnell]" at bounding box center [167, 108] width 151 height 13
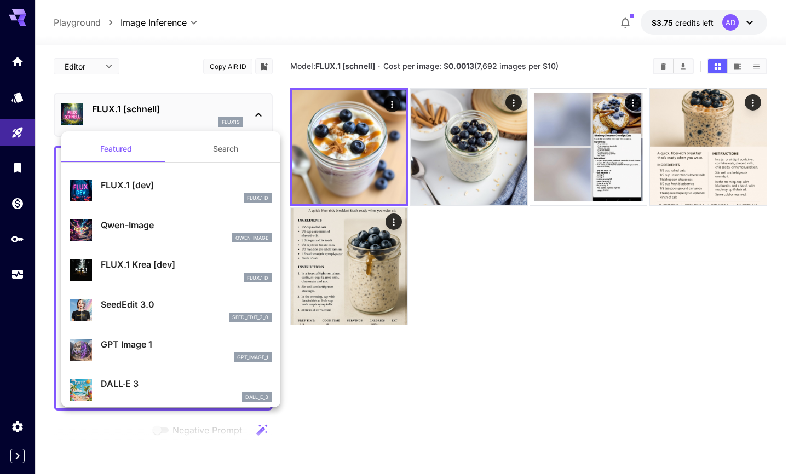
click at [146, 314] on div "seed_edit_3_0" at bounding box center [186, 318] width 171 height 10
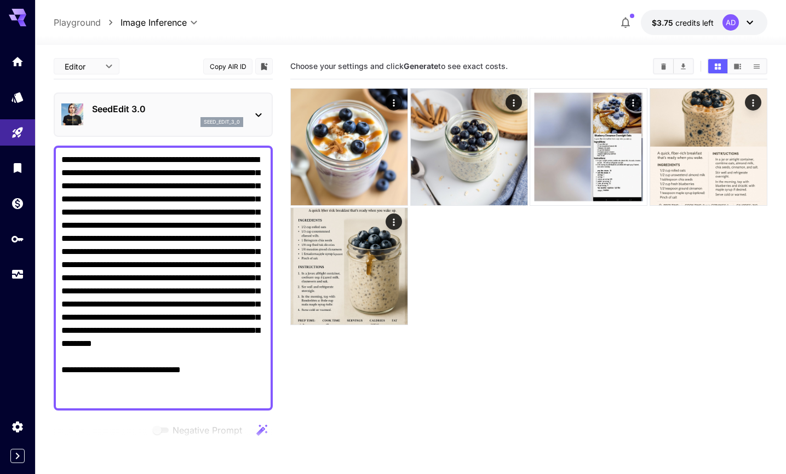
click at [118, 113] on p "SeedEdit 3.0" at bounding box center [167, 108] width 151 height 13
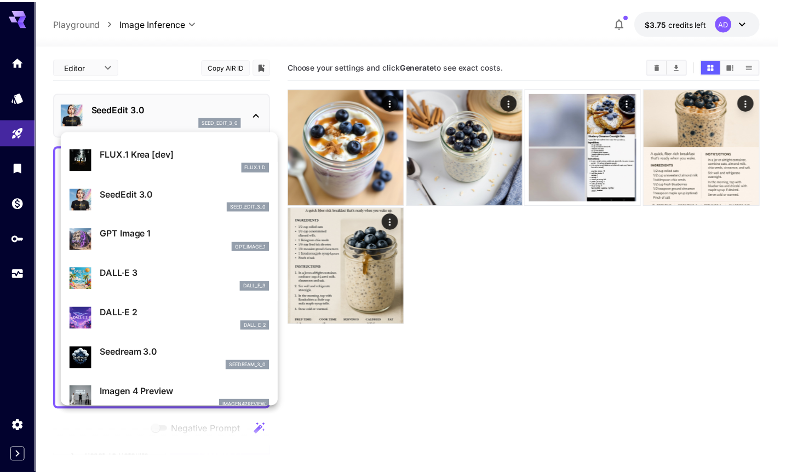
scroll to position [124, 0]
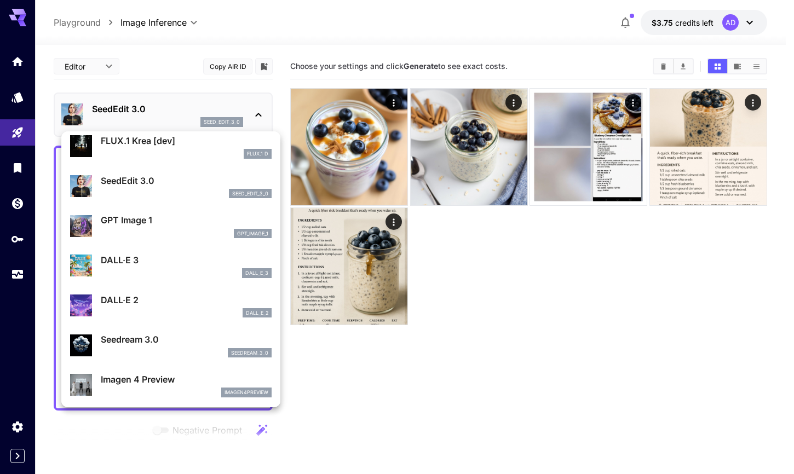
click at [139, 353] on div "seedream_3_0" at bounding box center [186, 353] width 171 height 10
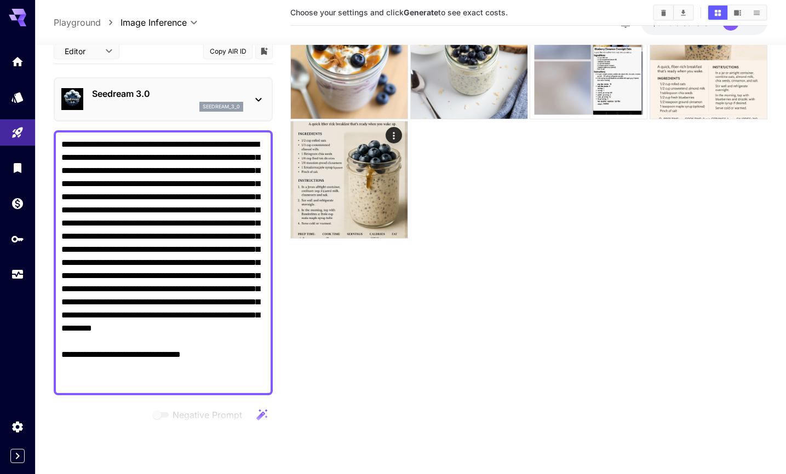
scroll to position [374, 0]
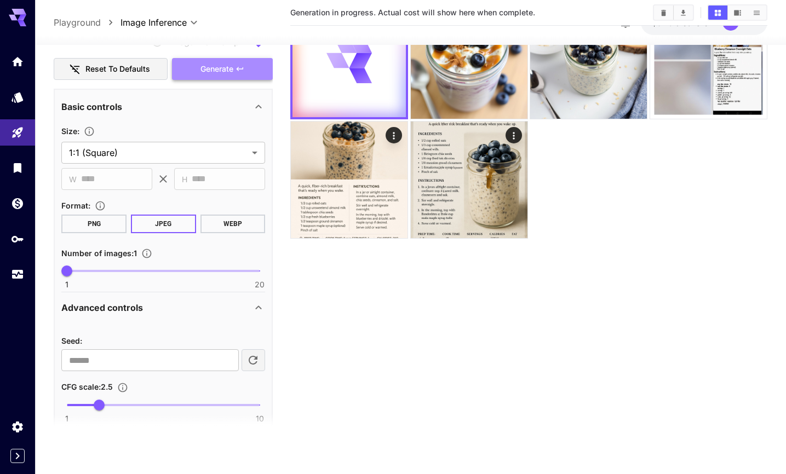
click at [211, 68] on span "Generate" at bounding box center [216, 69] width 33 height 14
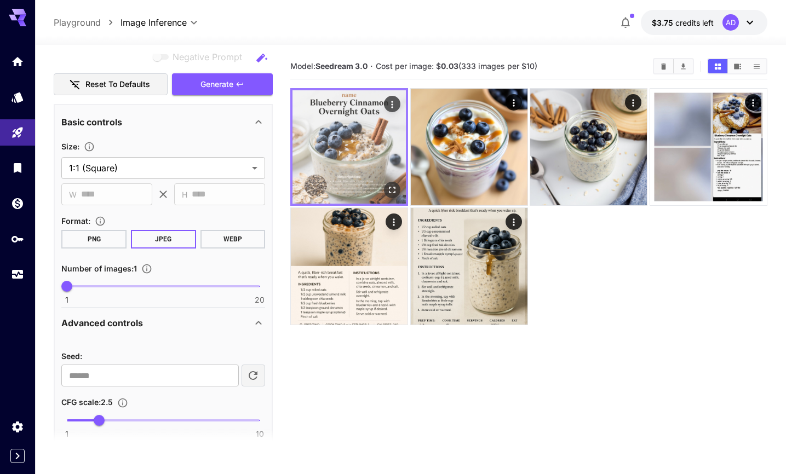
click at [365, 147] on img at bounding box center [348, 146] width 113 height 113
click at [393, 188] on icon "Open in fullscreen" at bounding box center [392, 190] width 11 height 11
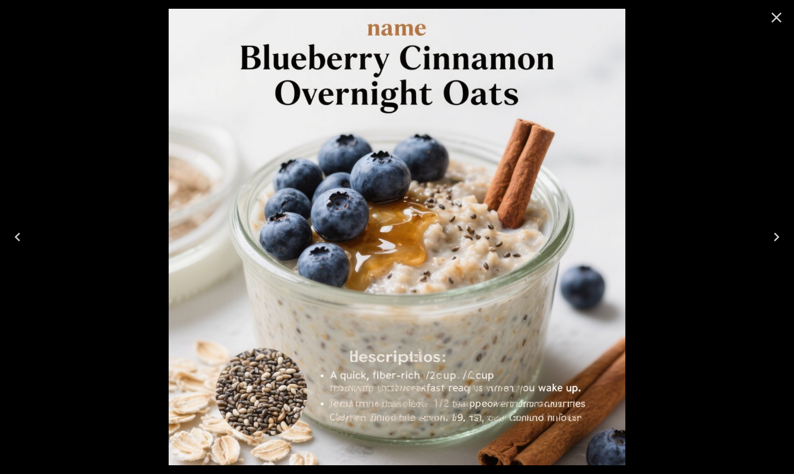
click at [778, 19] on icon "Close" at bounding box center [777, 18] width 10 height 10
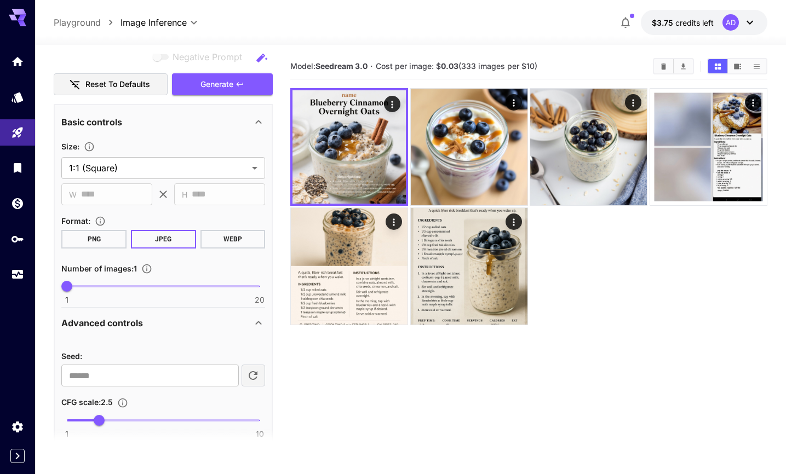
drag, startPoint x: 546, startPoint y: 64, endPoint x: 289, endPoint y: 65, distance: 257.4
click at [289, 65] on main "**********" at bounding box center [410, 295] width 713 height 483
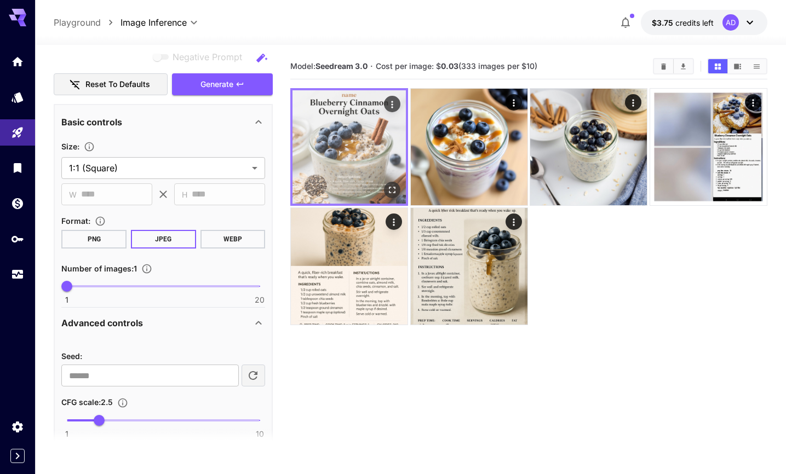
copy section "Model: Seedream 3.0 · Cost per image: $ 0.03 (333 images per $10)"
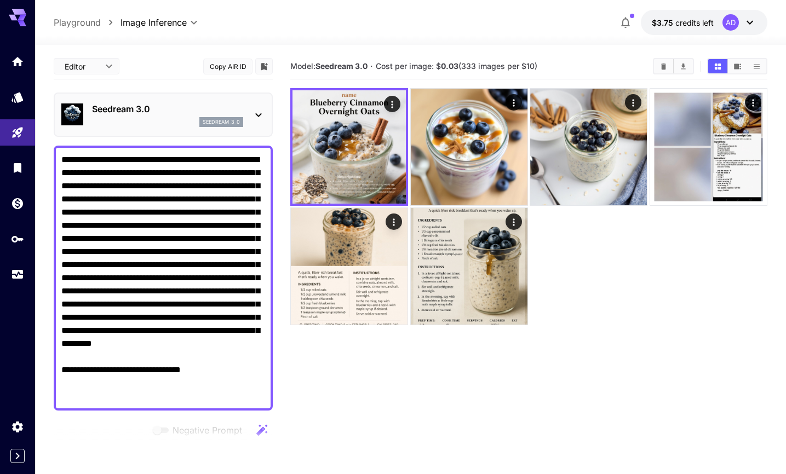
click at [167, 117] on div "seedream_3_0" at bounding box center [167, 122] width 151 height 10
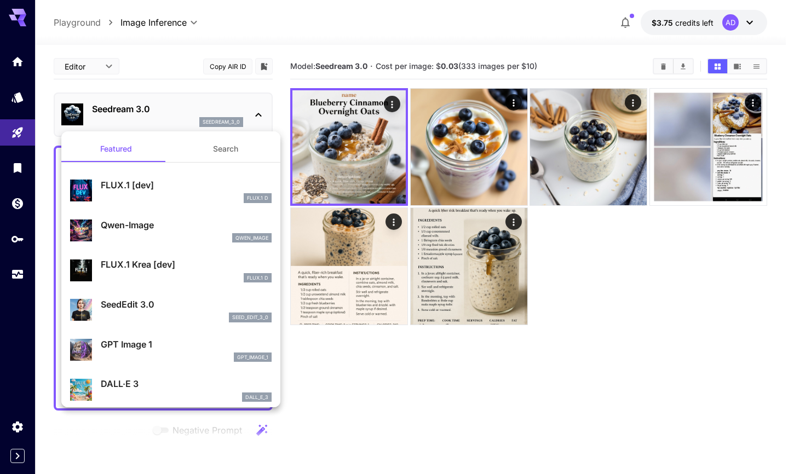
click at [137, 193] on div "FLUX.1 D" at bounding box center [186, 198] width 171 height 10
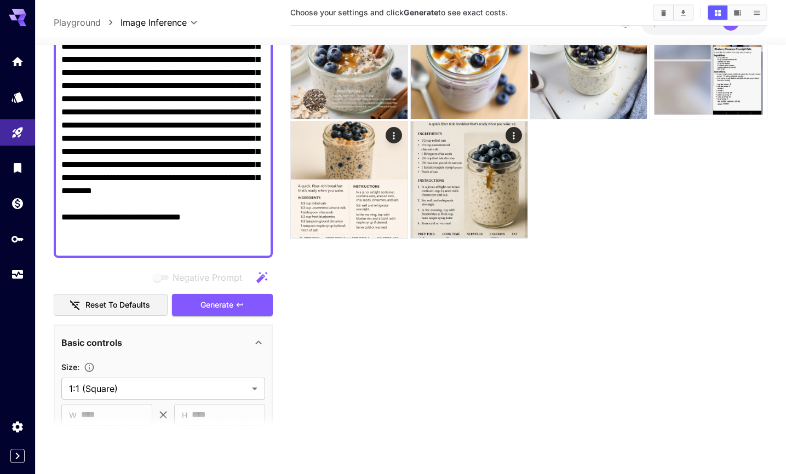
scroll to position [353, 0]
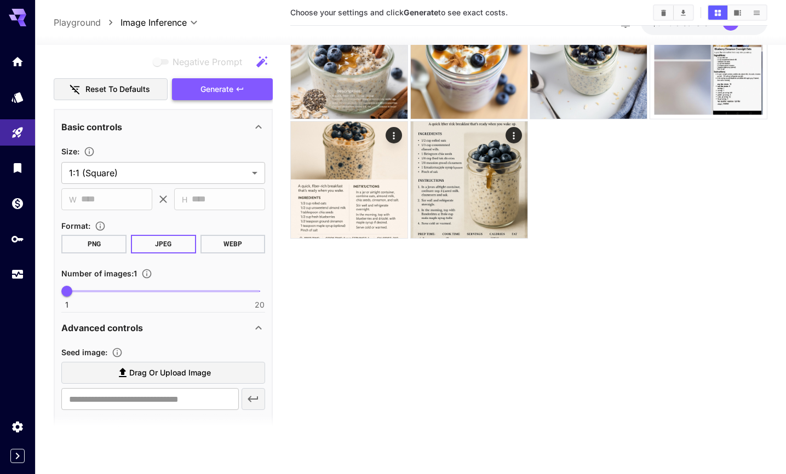
click at [219, 90] on span "Generate" at bounding box center [216, 90] width 33 height 14
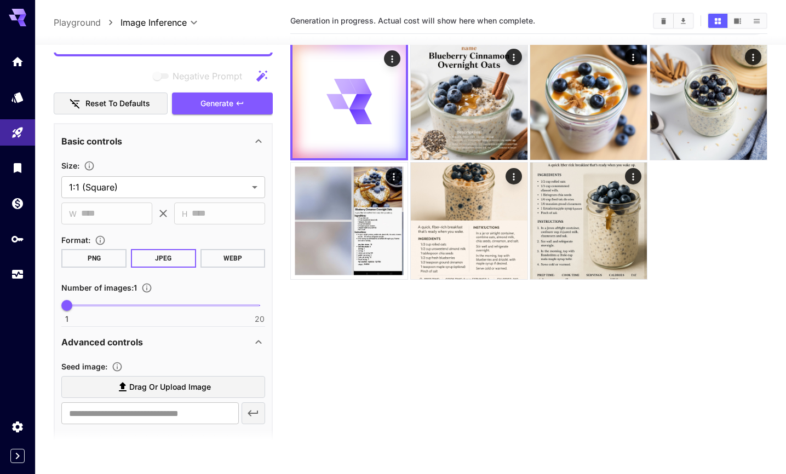
scroll to position [0, 0]
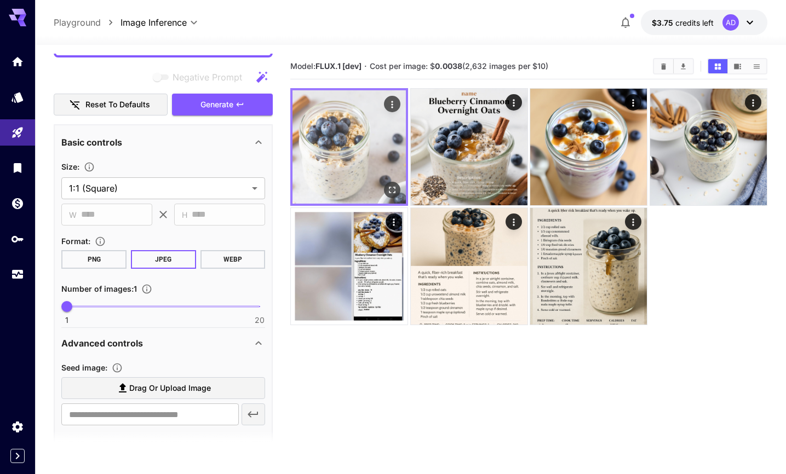
click at [341, 130] on img at bounding box center [348, 146] width 113 height 113
click at [395, 191] on icon "Open in fullscreen" at bounding box center [392, 190] width 11 height 11
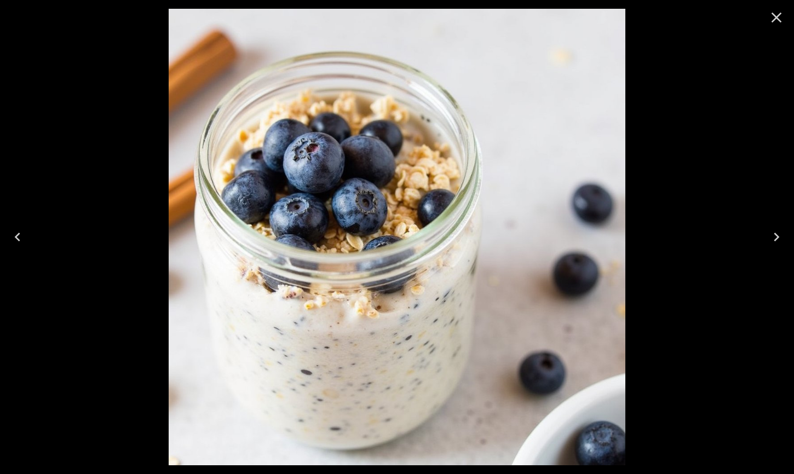
click at [773, 9] on icon "Close" at bounding box center [777, 18] width 18 height 18
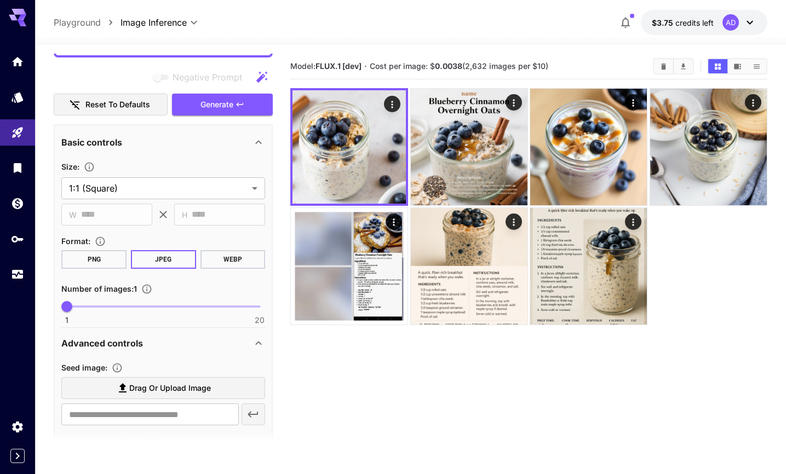
drag, startPoint x: 554, startPoint y: 65, endPoint x: 291, endPoint y: 66, distance: 262.9
click at [291, 66] on section "Model: FLUX.1 [dev] · Cost per image: $ 0.0038 (2,632 images per $10)" at bounding box center [467, 66] width 354 height 13
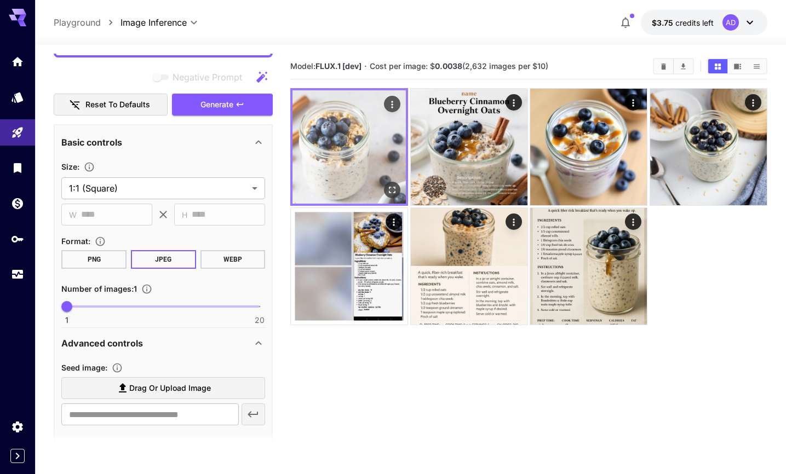
copy section "Model: FLUX.1 [dev] · Cost per image: $ 0.0038 (2,632 images per $10)"
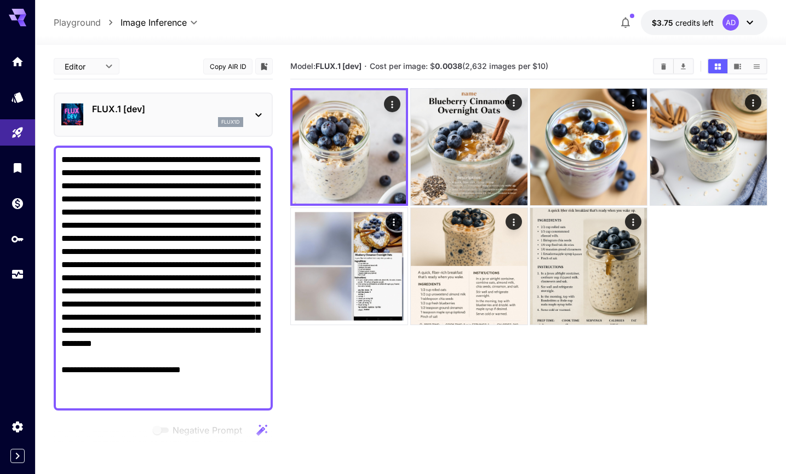
click at [145, 123] on div "flux1d" at bounding box center [167, 122] width 151 height 10
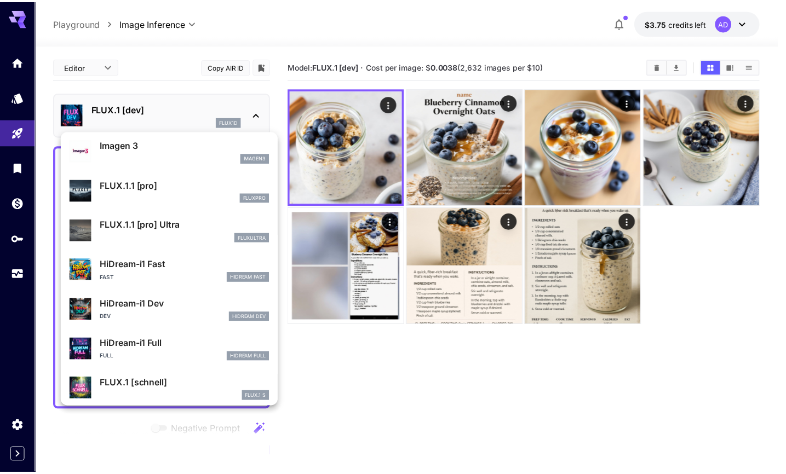
scroll to position [606, 0]
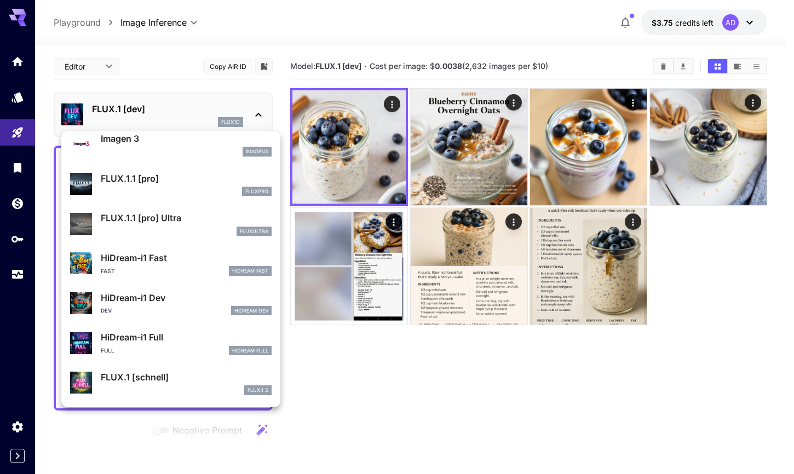
click at [165, 268] on div "Fast HiDream Fast" at bounding box center [186, 271] width 171 height 10
type input "*"
type input "**"
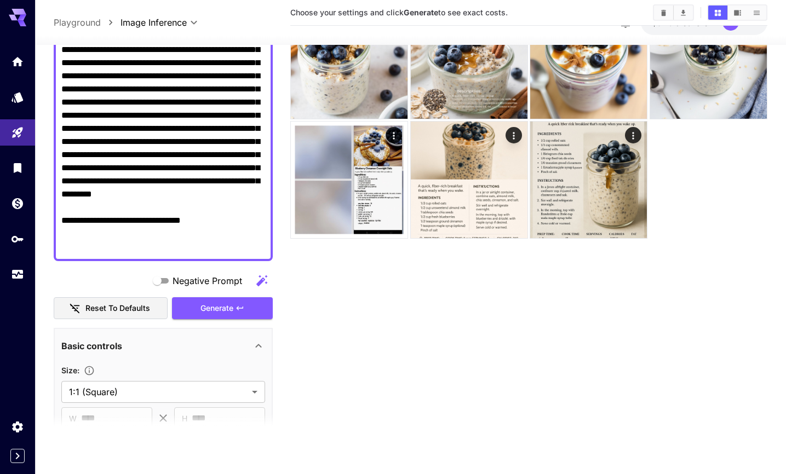
scroll to position [369, 0]
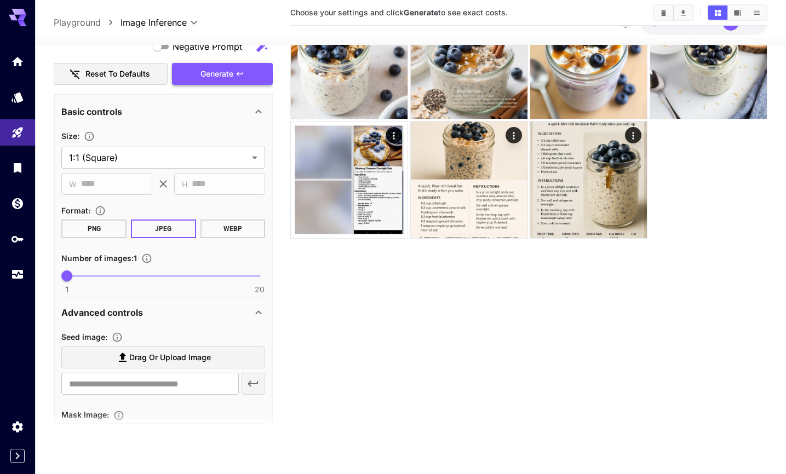
click at [197, 76] on button "Generate" at bounding box center [222, 74] width 101 height 22
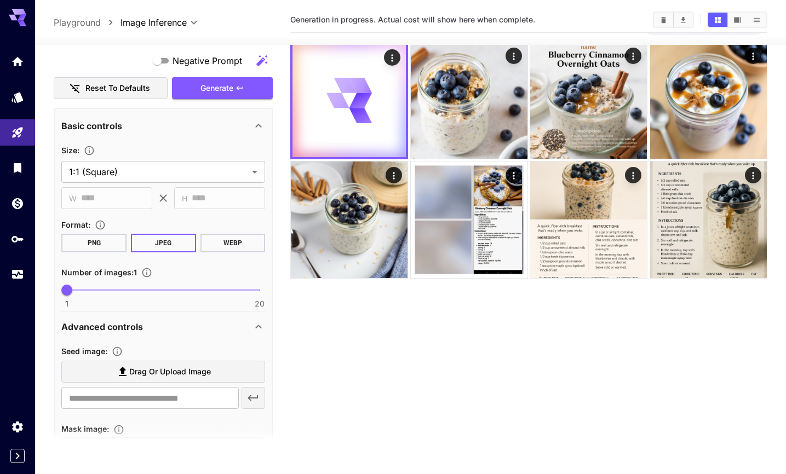
scroll to position [0, 0]
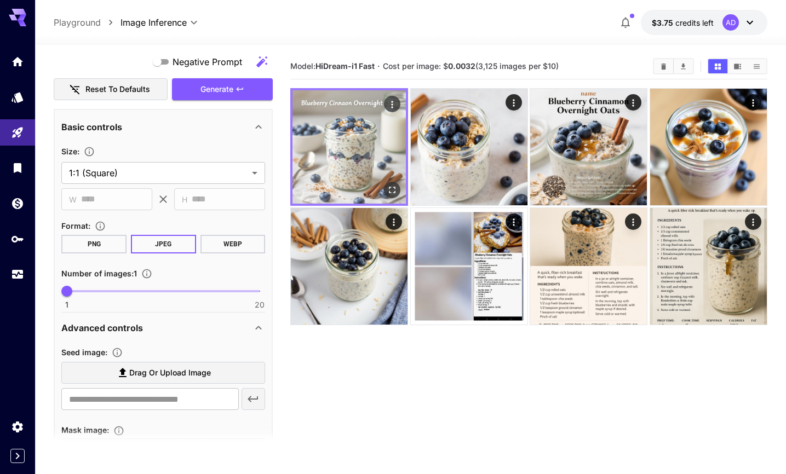
click at [348, 166] on img at bounding box center [348, 146] width 113 height 113
click at [396, 192] on icon "Open in fullscreen" at bounding box center [392, 190] width 11 height 11
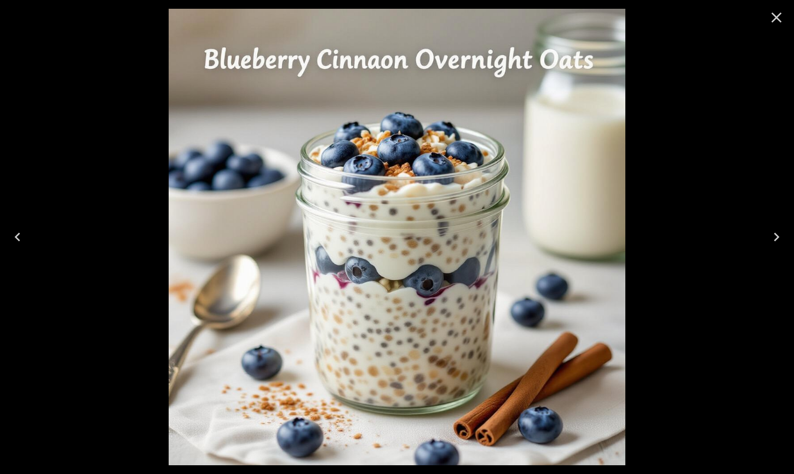
click at [773, 19] on icon "Close" at bounding box center [777, 18] width 18 height 18
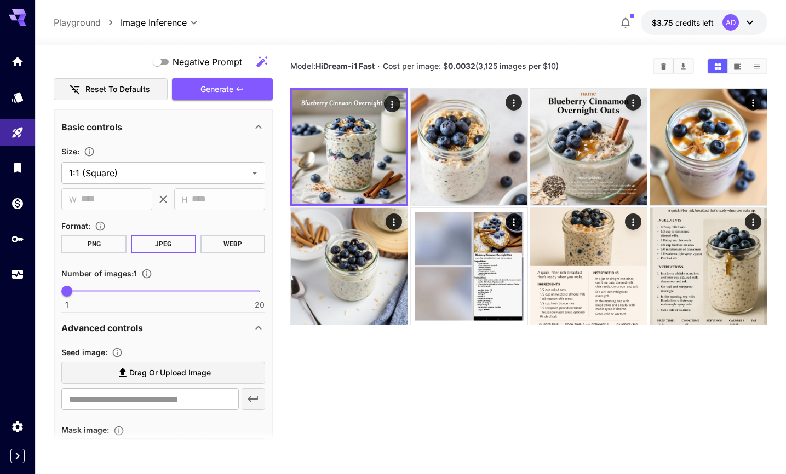
click at [415, 62] on span "Cost per image: $ 0.0032 (3,125 images per $10)" at bounding box center [471, 65] width 176 height 9
click at [550, 62] on span "Cost per image: $ 0.0032 (3,125 images per $10)" at bounding box center [471, 65] width 176 height 9
drag, startPoint x: 563, startPoint y: 67, endPoint x: 285, endPoint y: 65, distance: 278.3
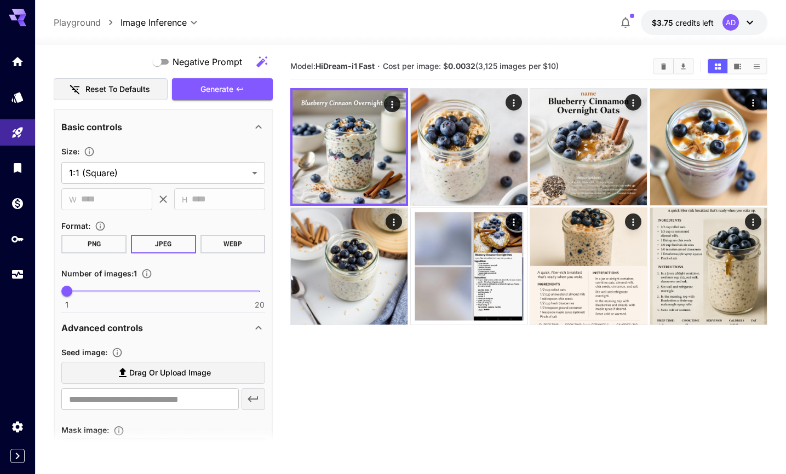
click at [285, 65] on main "**********" at bounding box center [410, 295] width 713 height 483
copy section "Model: HiDream-i1 Fast · Cost per image: $ 0.0032 (3,125 images per $10)"
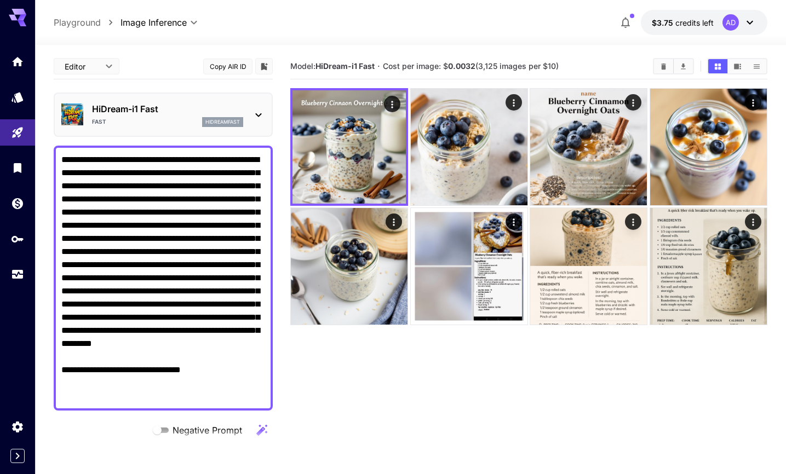
click at [140, 118] on div "Fast hidreamfast" at bounding box center [167, 122] width 151 height 10
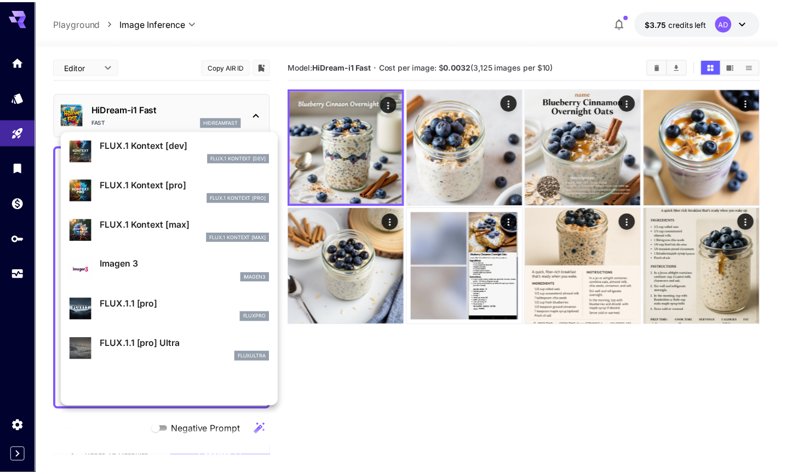
scroll to position [427, 0]
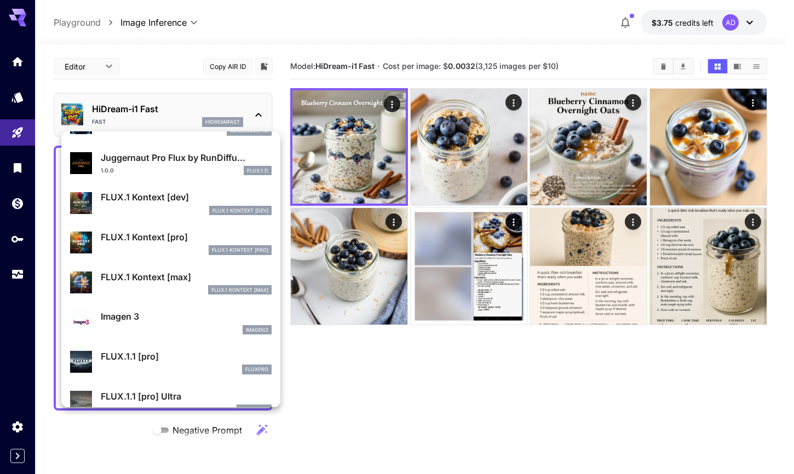
click at [195, 177] on div "Juggernaut Pro Flux by RunDiffu... 1.0.0 FLUX.1 D" at bounding box center [171, 163] width 202 height 33
type input "*"
type input "**"
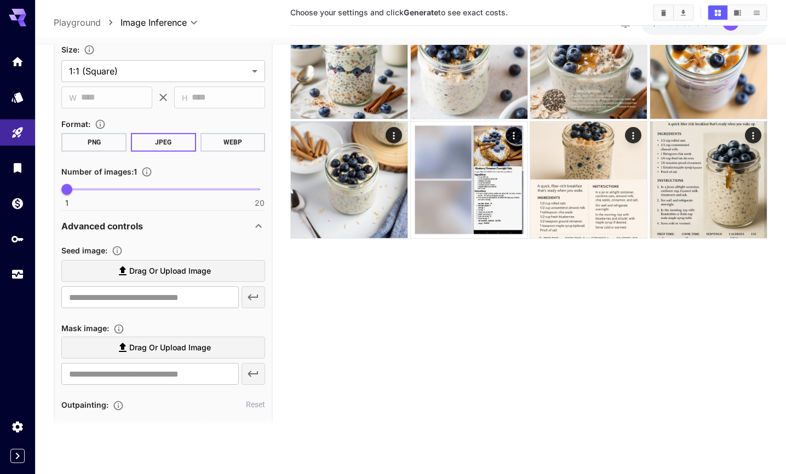
scroll to position [308, 0]
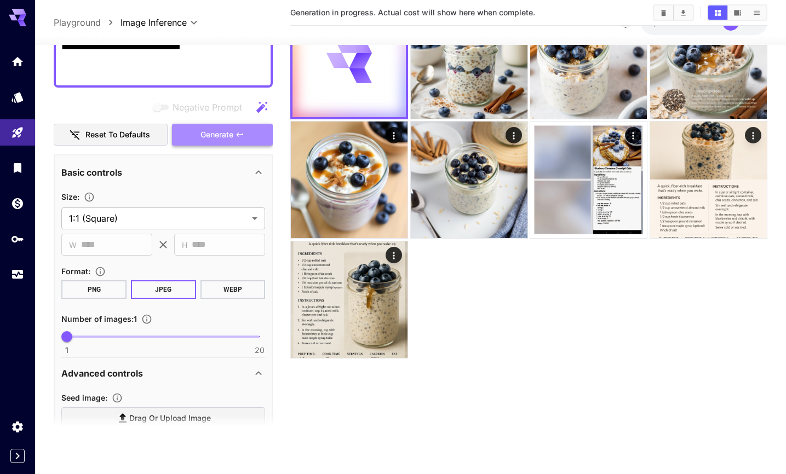
click at [232, 135] on span "Generate" at bounding box center [216, 135] width 33 height 14
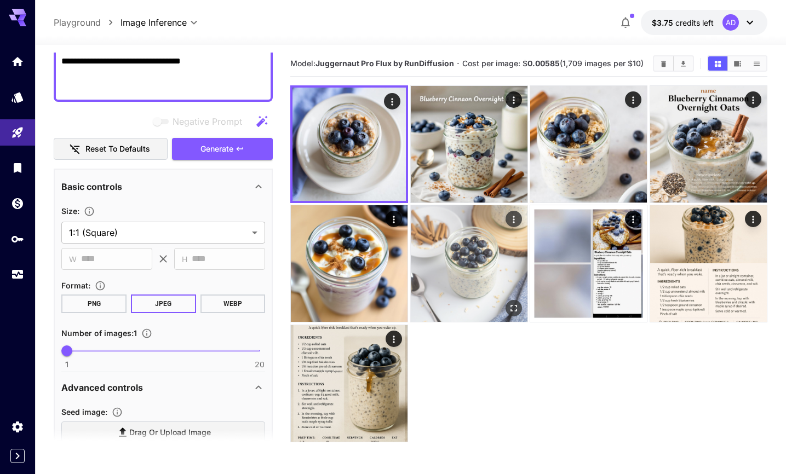
scroll to position [0, 0]
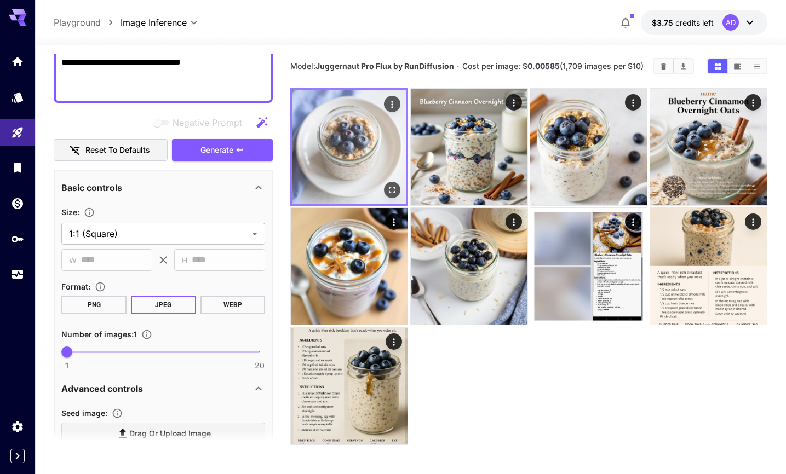
click at [349, 153] on img at bounding box center [348, 146] width 113 height 113
click at [392, 195] on icon "Open in fullscreen" at bounding box center [392, 190] width 11 height 11
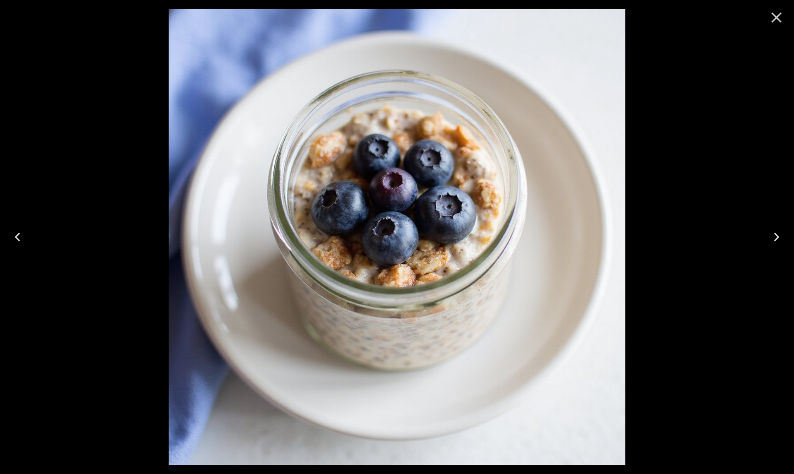
click at [779, 19] on icon "Close" at bounding box center [777, 18] width 10 height 10
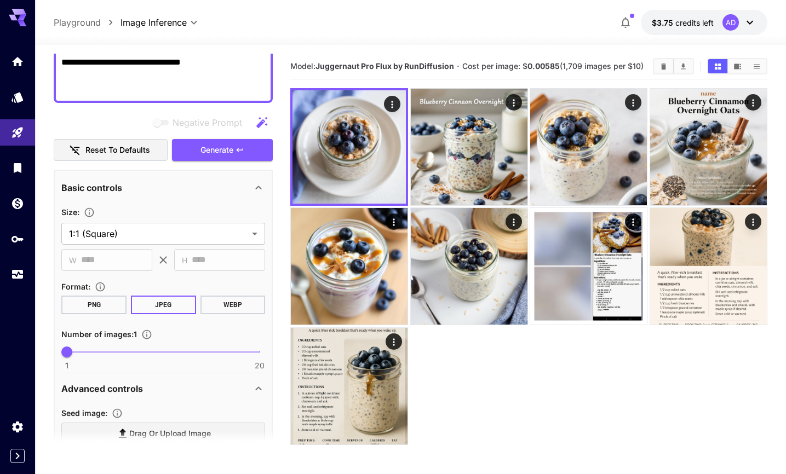
drag, startPoint x: 490, startPoint y: 75, endPoint x: 293, endPoint y: 64, distance: 197.5
click at [293, 64] on section "Model: Juggernaut Pro Flux by RunDiffusion · Cost per image: $ 0.00585 (1,709 i…" at bounding box center [467, 66] width 354 height 13
copy section "Model: Juggernaut Pro Flux by RunDiffusion · Cost per image: $ 0.00585 (1,709 i…"
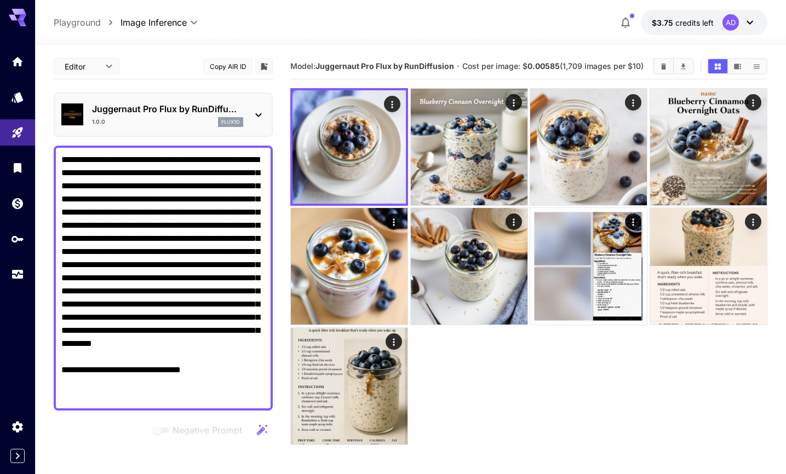
click at [156, 243] on textarea "**********" at bounding box center [163, 278] width 204 height 250
paste textarea
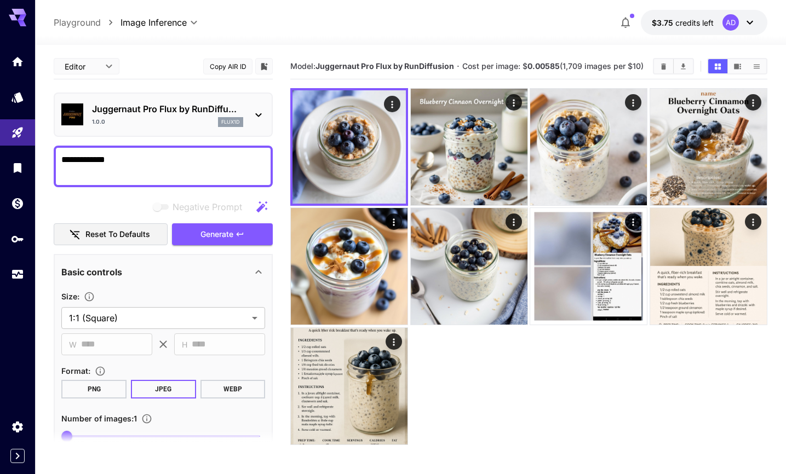
type textarea "**********"
click at [255, 115] on icon at bounding box center [258, 114] width 13 height 13
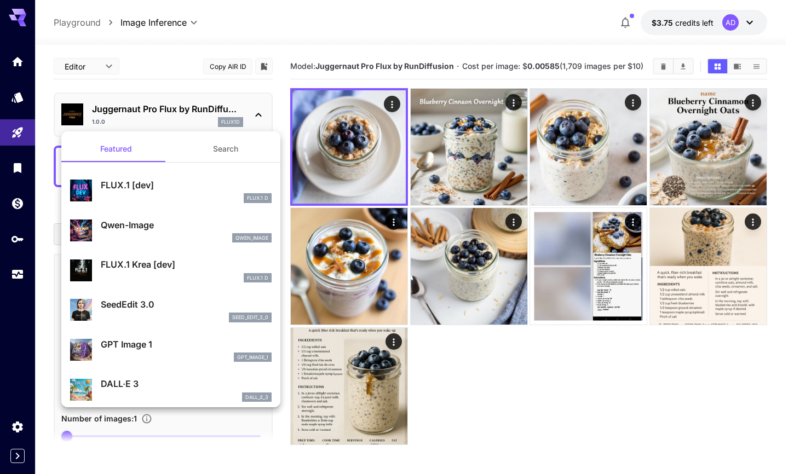
click at [170, 266] on p "FLUX.1 Krea [dev]" at bounding box center [186, 264] width 171 height 13
type input "***"
type input "**"
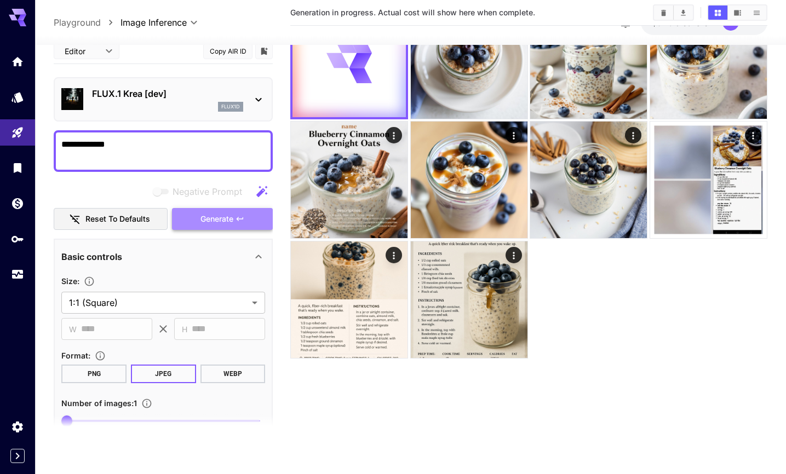
click at [203, 216] on span "Generate" at bounding box center [216, 220] width 33 height 14
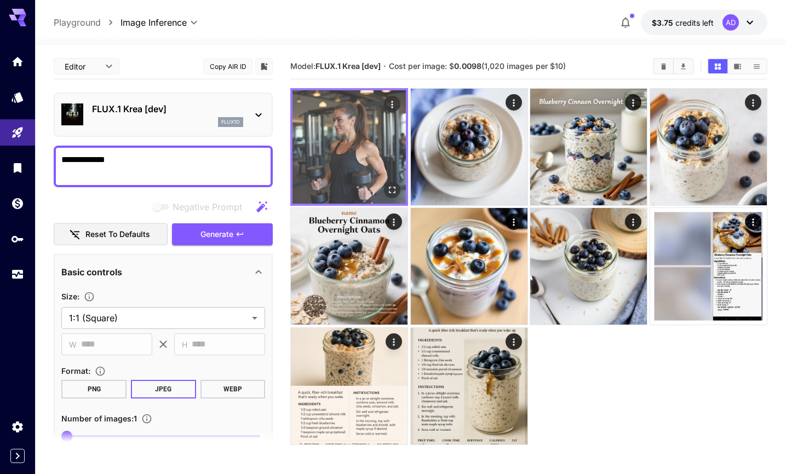
click at [366, 185] on img at bounding box center [348, 146] width 113 height 113
click at [393, 192] on icon "Open in fullscreen" at bounding box center [392, 190] width 11 height 11
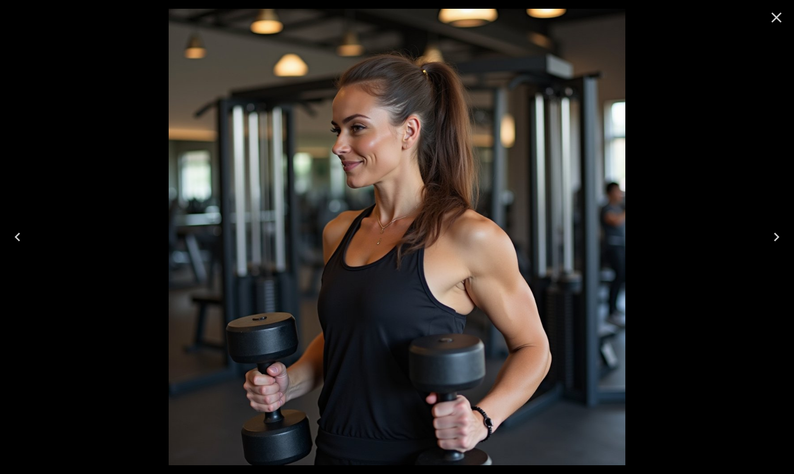
click at [777, 16] on icon "Close" at bounding box center [777, 18] width 10 height 10
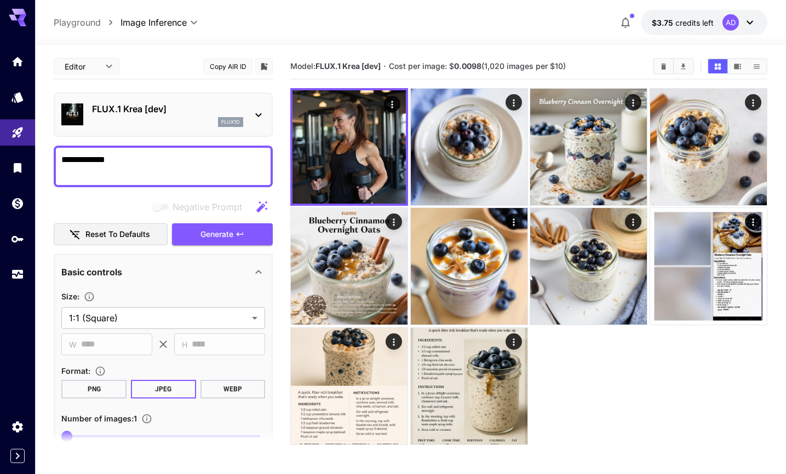
click at [196, 121] on div "flux1d" at bounding box center [167, 122] width 151 height 10
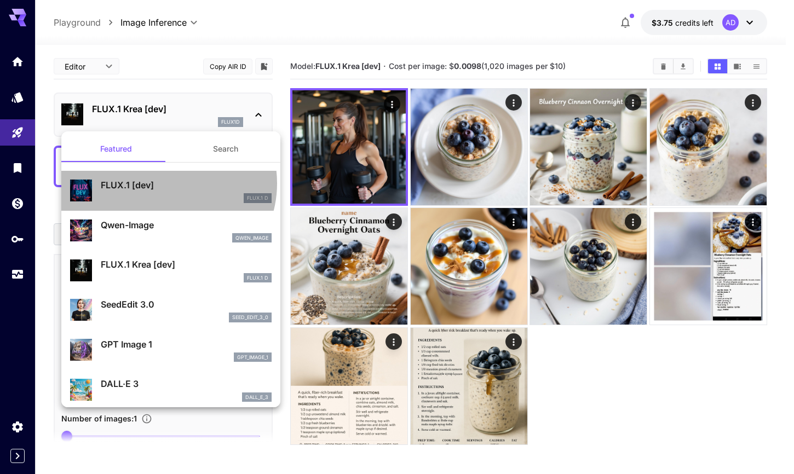
click at [167, 183] on p "FLUX.1 [dev]" at bounding box center [186, 185] width 171 height 13
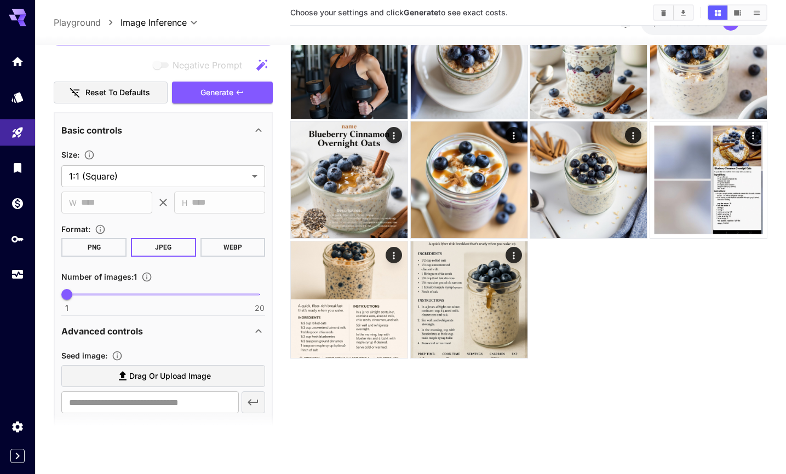
scroll to position [123, 0]
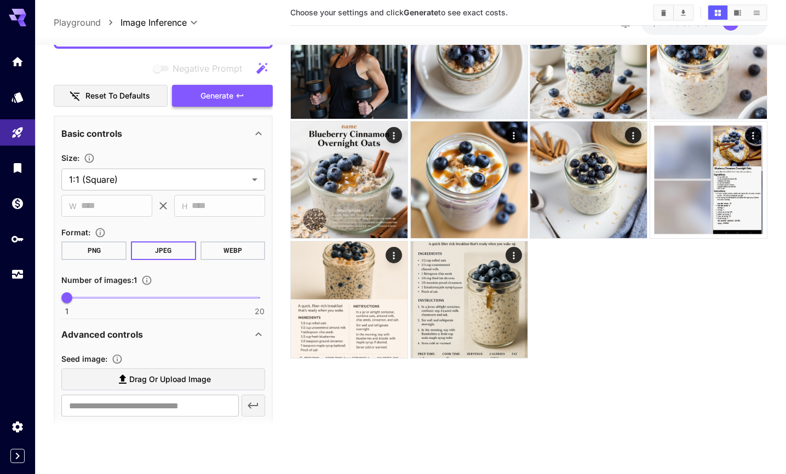
click at [236, 101] on button "Generate" at bounding box center [222, 96] width 101 height 22
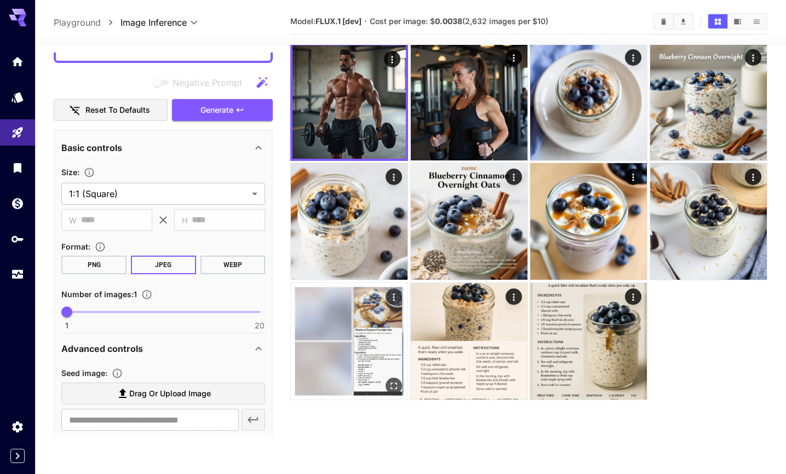
scroll to position [0, 0]
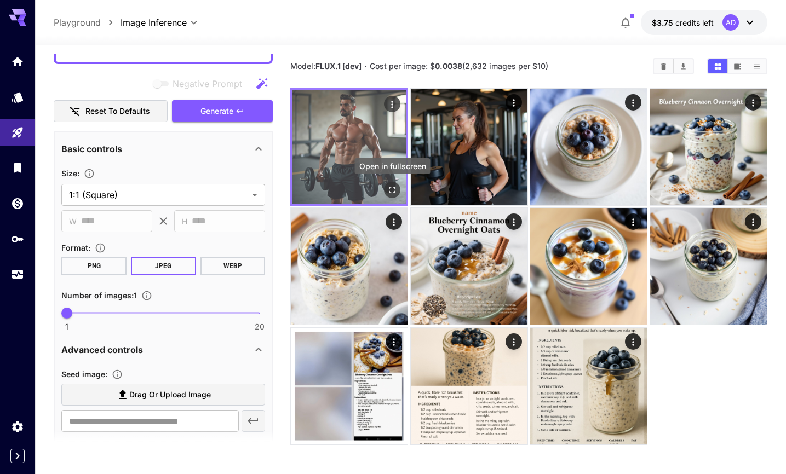
click at [392, 189] on icon "Open in fullscreen" at bounding box center [392, 190] width 11 height 11
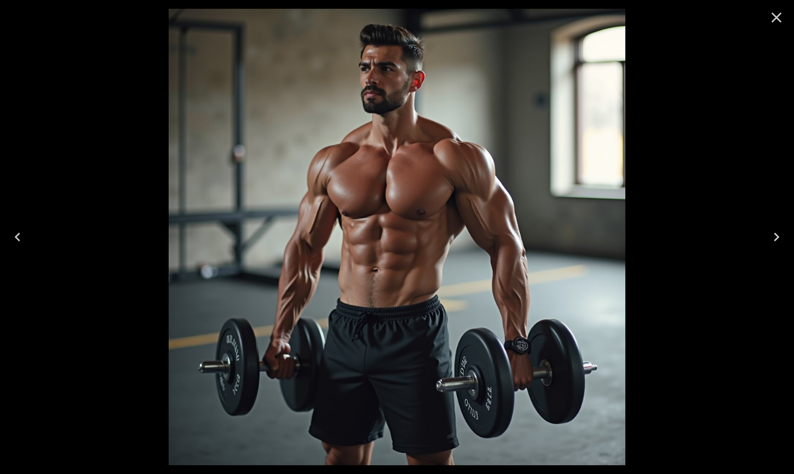
click at [779, 19] on icon "Close" at bounding box center [777, 18] width 10 height 10
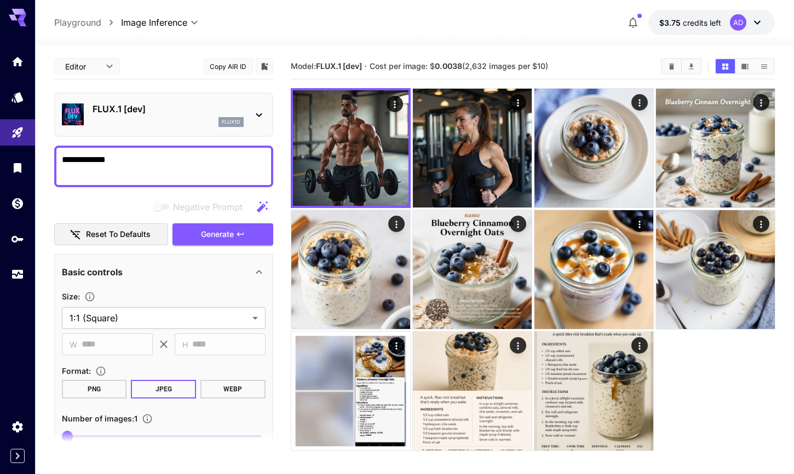
click at [109, 67] on body "**********" at bounding box center [397, 280] width 794 height 561
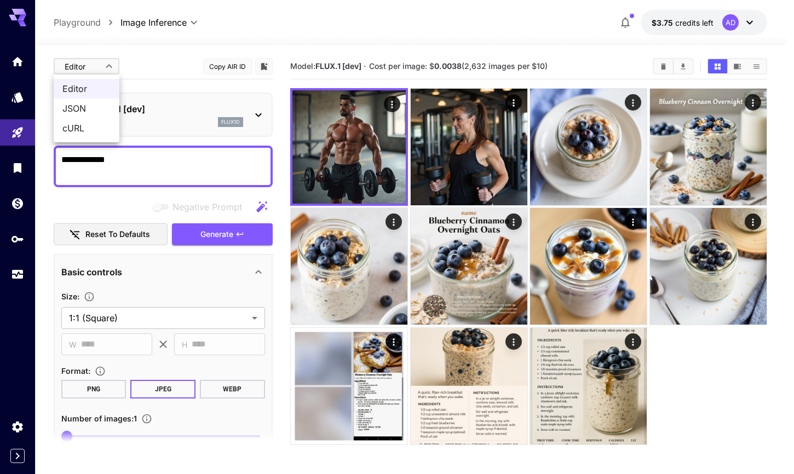
click at [109, 68] on div at bounding box center [397, 237] width 794 height 474
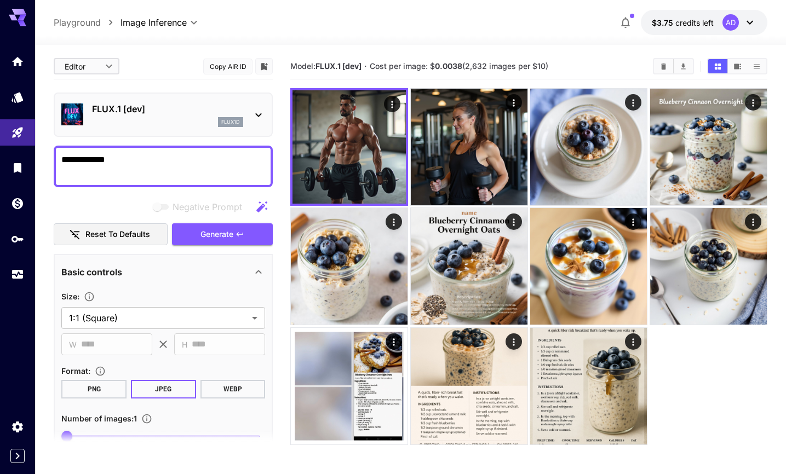
click at [180, 115] on p "FLUX.1 [dev]" at bounding box center [167, 108] width 151 height 13
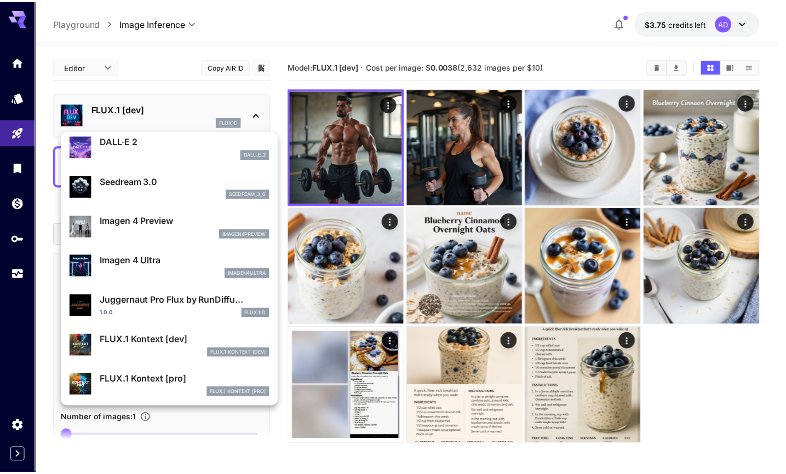
scroll to position [283, 0]
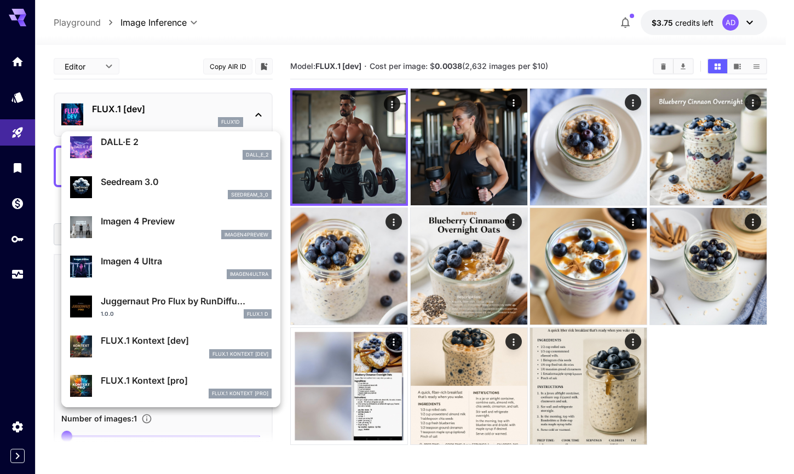
click at [177, 229] on div "Imagen 4 Preview imagen4preview" at bounding box center [186, 227] width 171 height 25
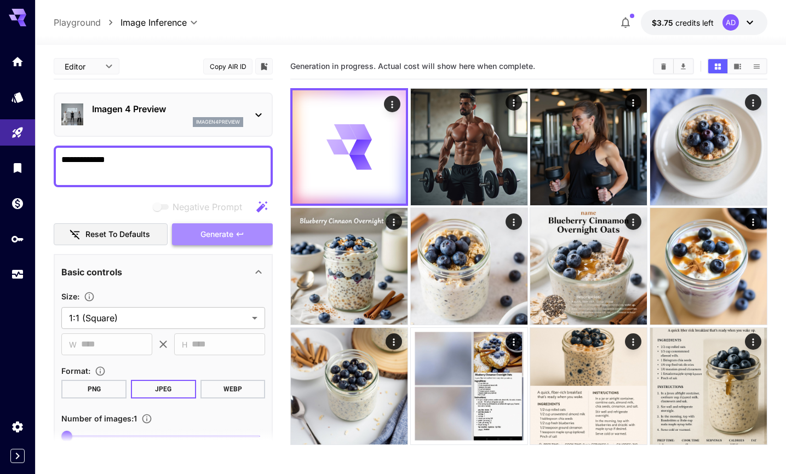
click at [248, 238] on button "Generate" at bounding box center [222, 234] width 101 height 22
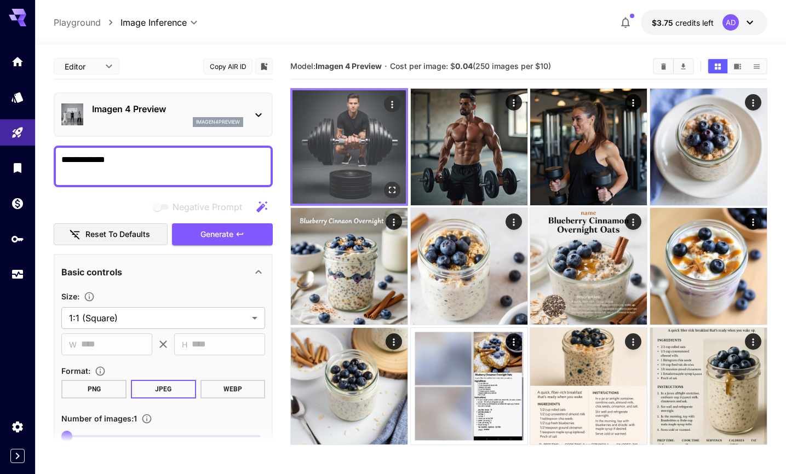
click at [330, 140] on img at bounding box center [348, 146] width 113 height 113
click at [388, 187] on icon "Open in fullscreen" at bounding box center [392, 190] width 11 height 11
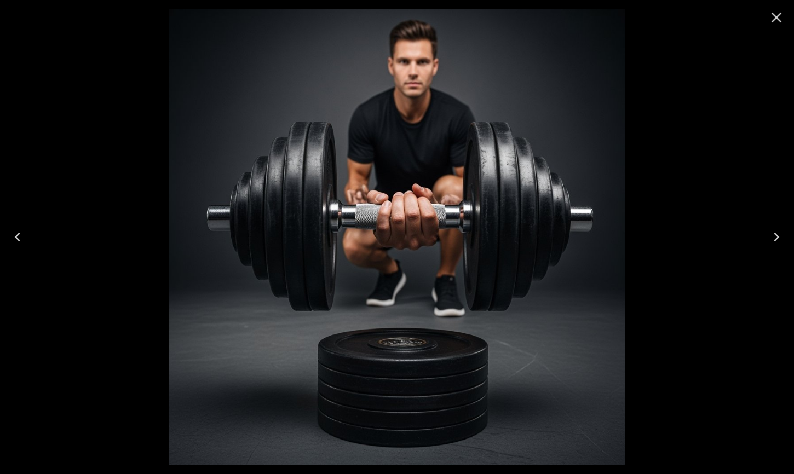
click at [776, 17] on icon "Close" at bounding box center [777, 18] width 10 height 10
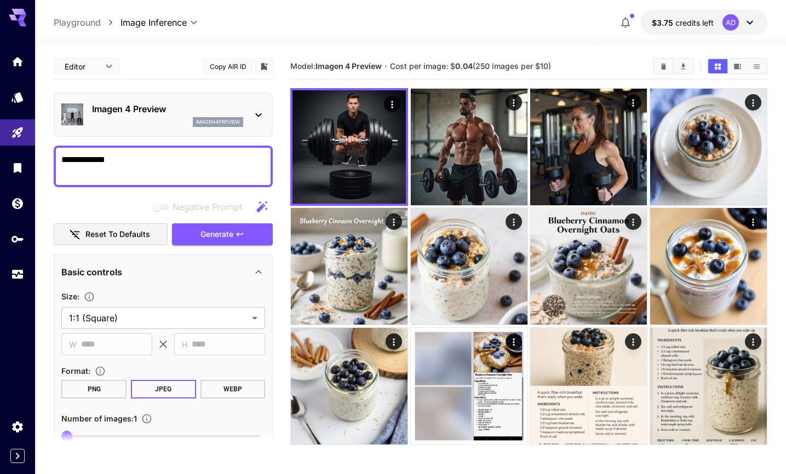
click at [123, 157] on textarea "**********" at bounding box center [163, 166] width 204 height 26
paste textarea "**********"
type textarea "**********"
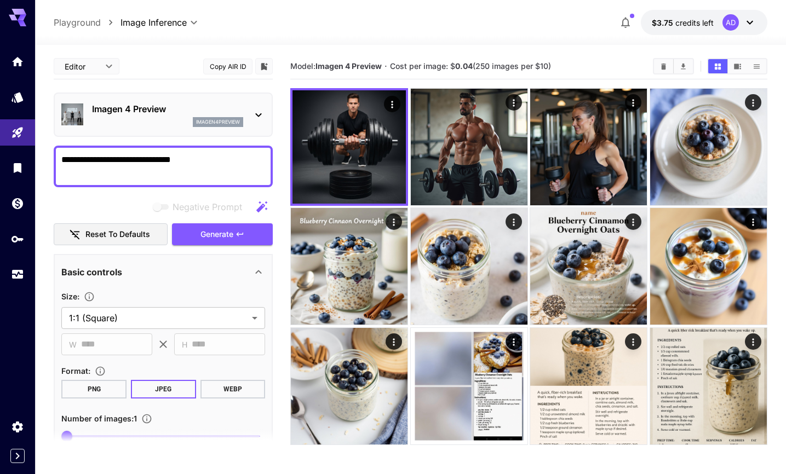
click at [251, 111] on div "Imagen 4 Preview imagen4preview" at bounding box center [163, 114] width 204 height 33
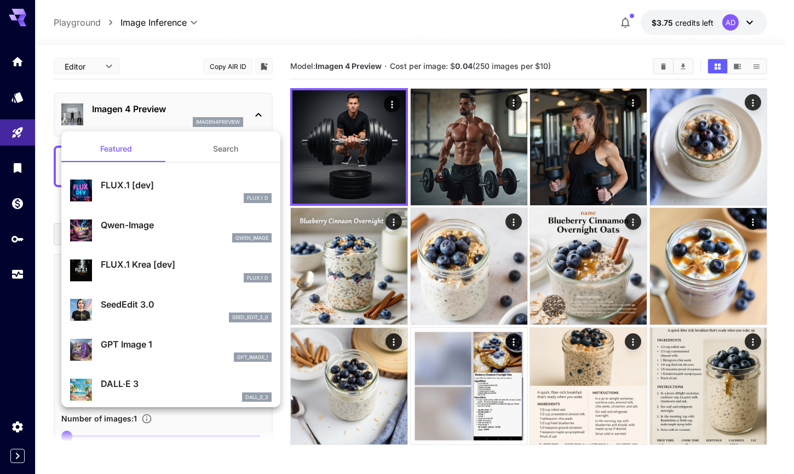
click at [192, 278] on div "FLUX.1 D" at bounding box center [186, 278] width 171 height 10
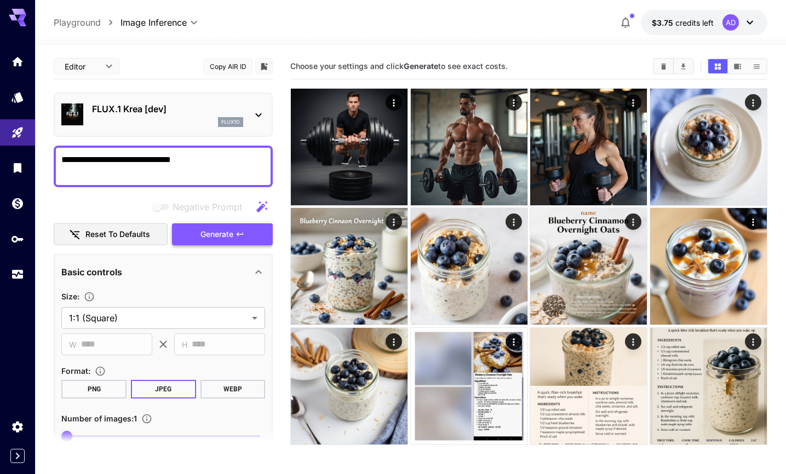
click at [217, 233] on span "Generate" at bounding box center [216, 235] width 33 height 14
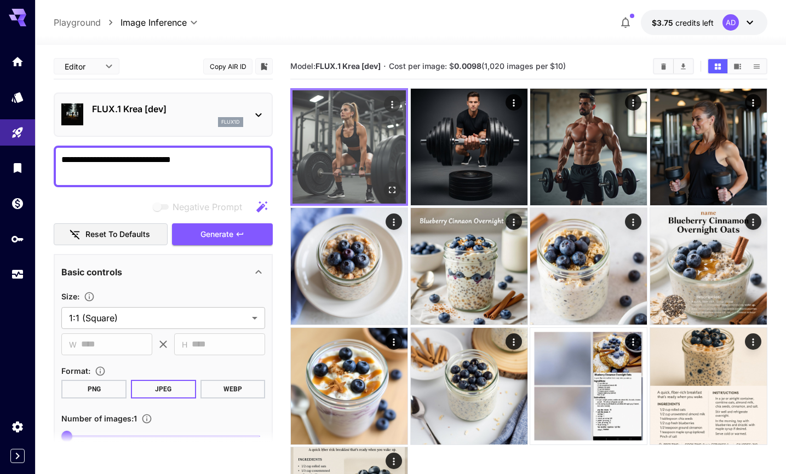
click at [363, 168] on img at bounding box center [348, 146] width 113 height 113
click at [395, 187] on icon "Open in fullscreen" at bounding box center [392, 190] width 11 height 11
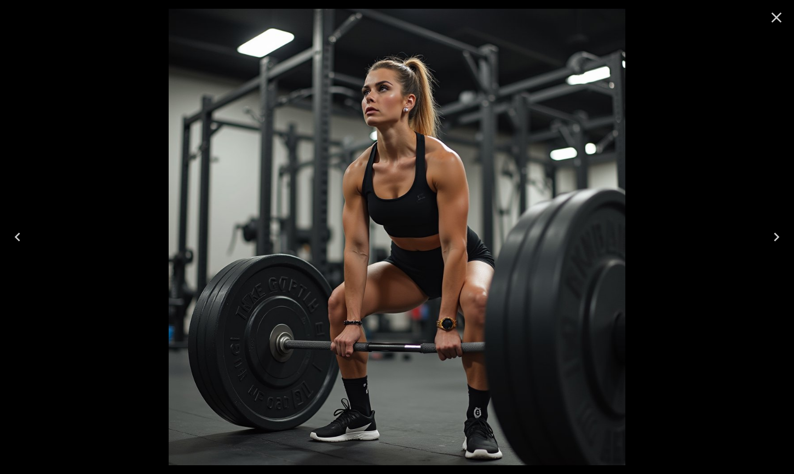
click at [349, 359] on img at bounding box center [397, 237] width 457 height 457
click at [779, 16] on icon "Close" at bounding box center [777, 18] width 10 height 10
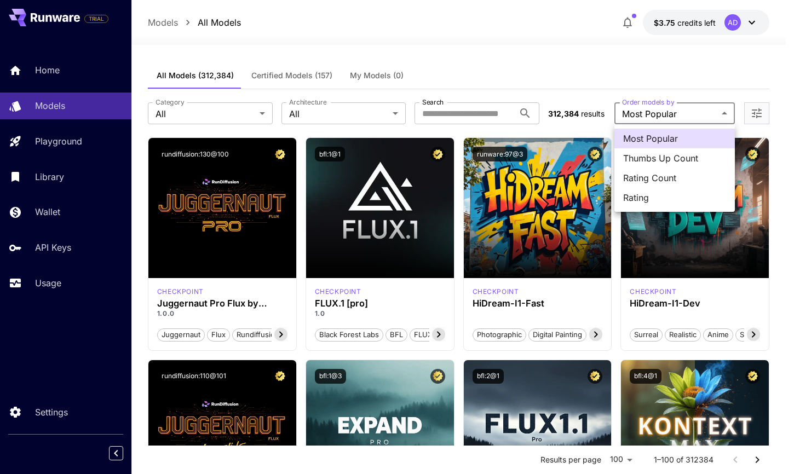
click at [625, 77] on div at bounding box center [397, 237] width 794 height 474
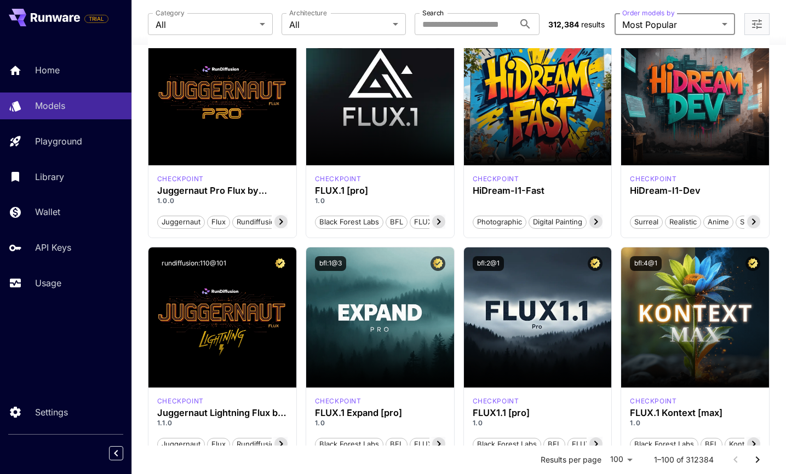
scroll to position [134, 0]
